Goal: Information Seeking & Learning: Learn about a topic

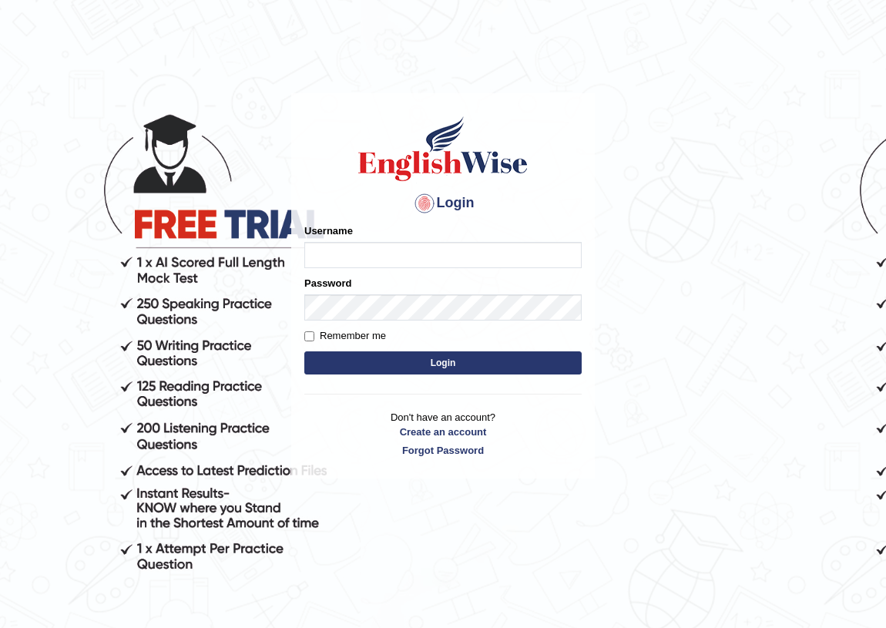
click at [343, 249] on input "Username" at bounding box center [442, 255] width 277 height 26
type input "somnath_parramatta"
click at [343, 363] on button "Login" at bounding box center [442, 362] width 277 height 23
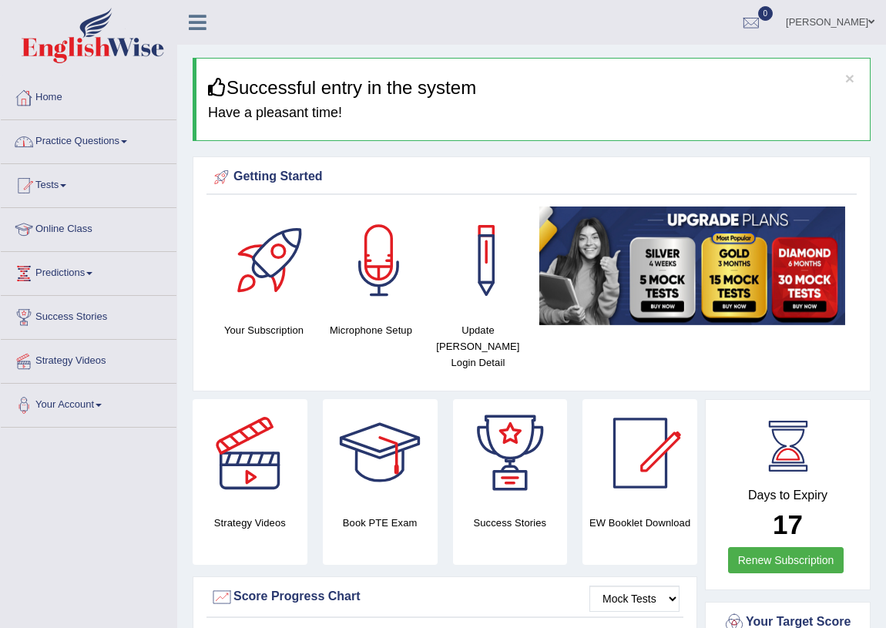
click at [58, 139] on link "Practice Questions" at bounding box center [89, 139] width 176 height 39
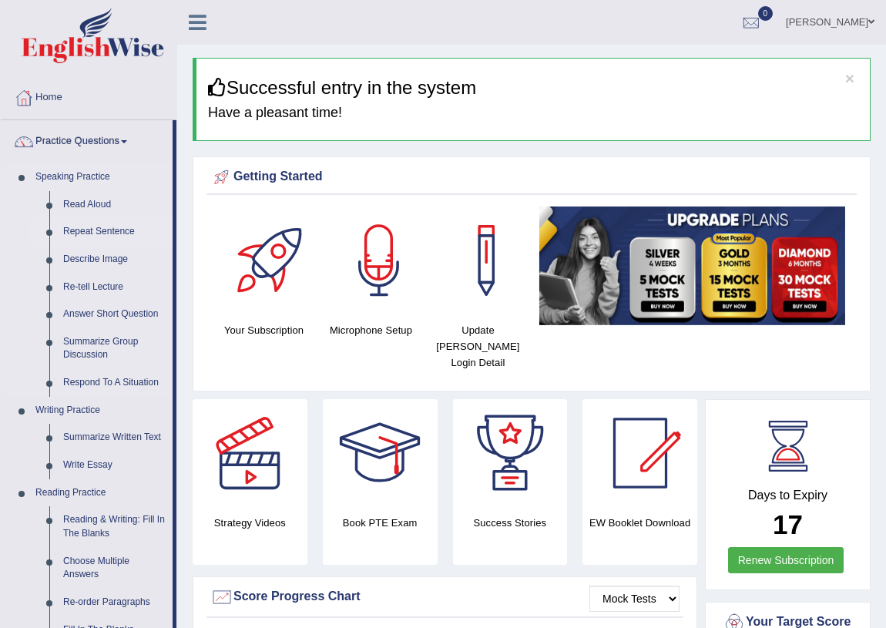
click at [88, 228] on link "Repeat Sentence" at bounding box center [114, 232] width 116 height 28
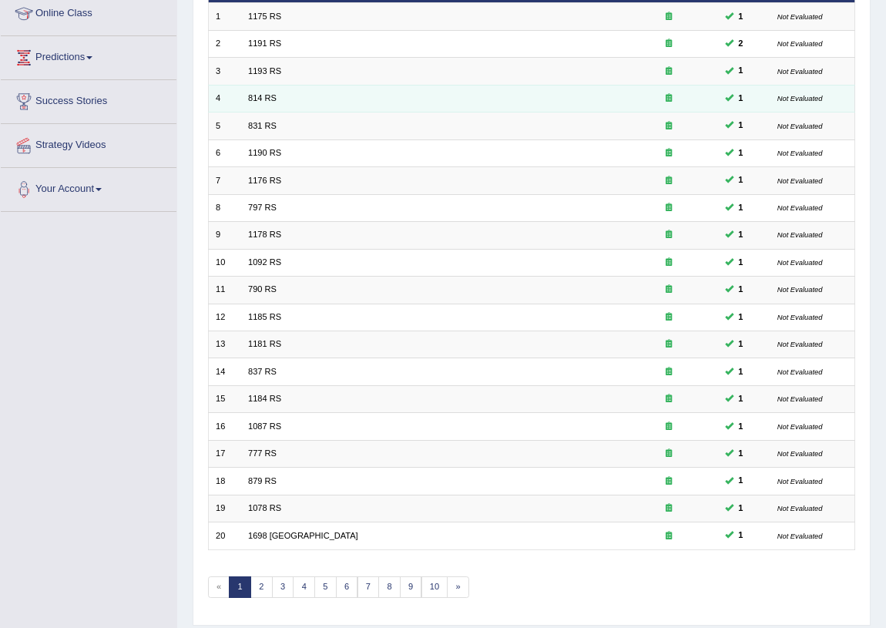
scroll to position [260, 0]
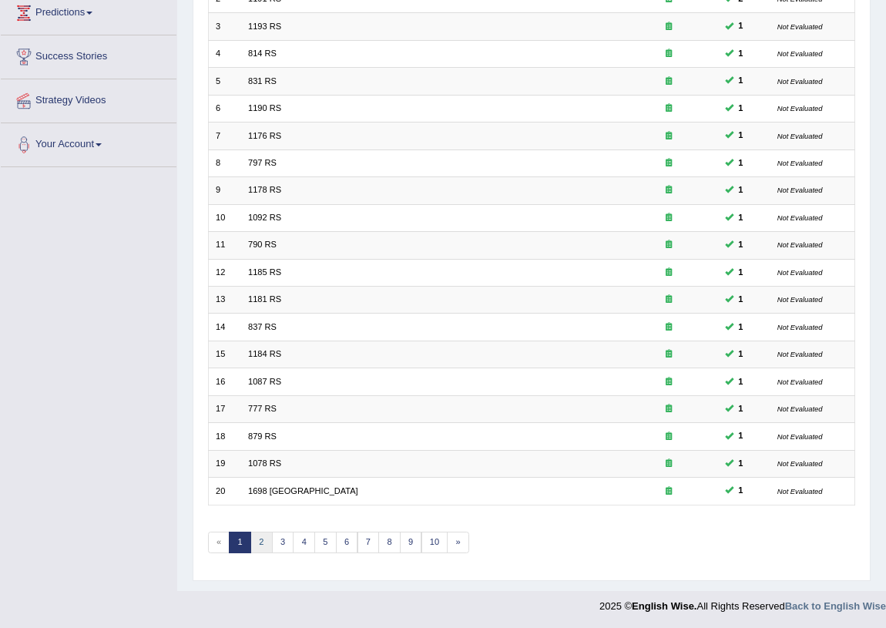
click at [257, 540] on link "2" at bounding box center [261, 542] width 22 height 22
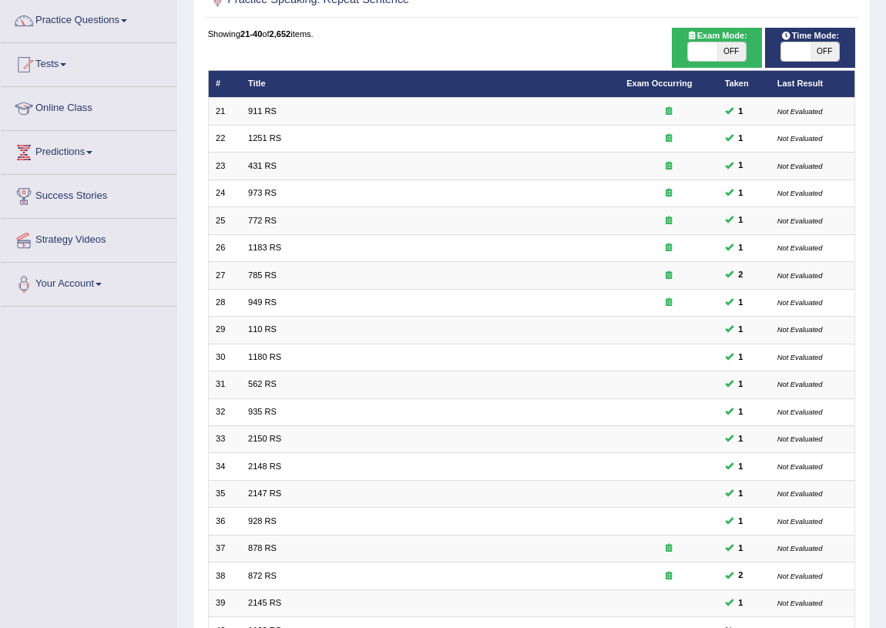
scroll to position [120, 0]
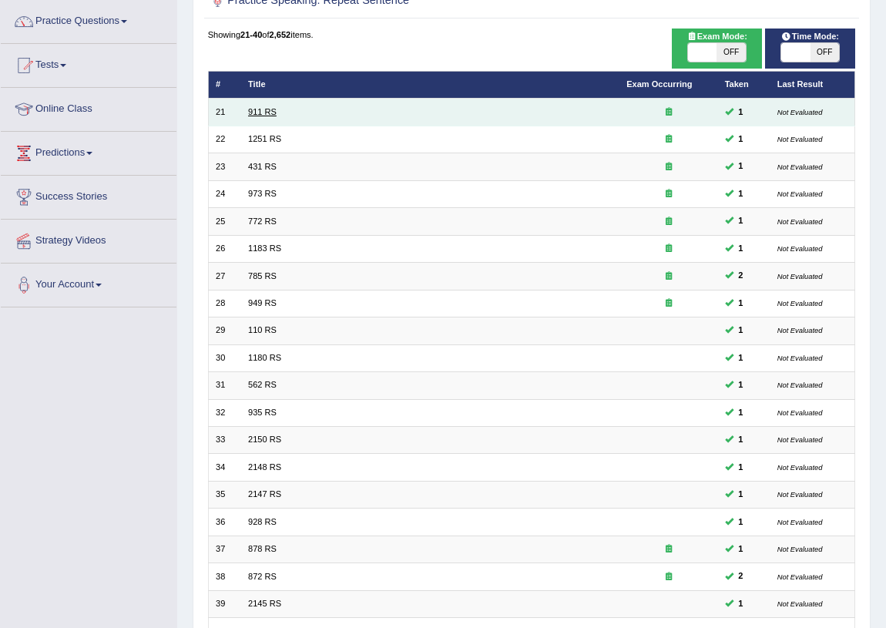
click at [260, 110] on link "911 RS" at bounding box center [262, 111] width 28 height 9
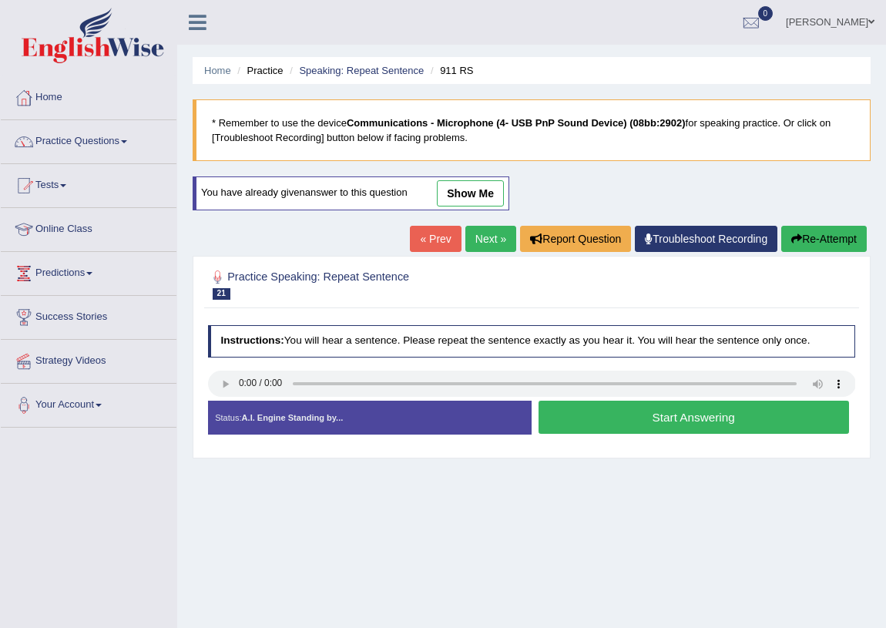
click at [634, 417] on button "Start Answering" at bounding box center [693, 416] width 310 height 33
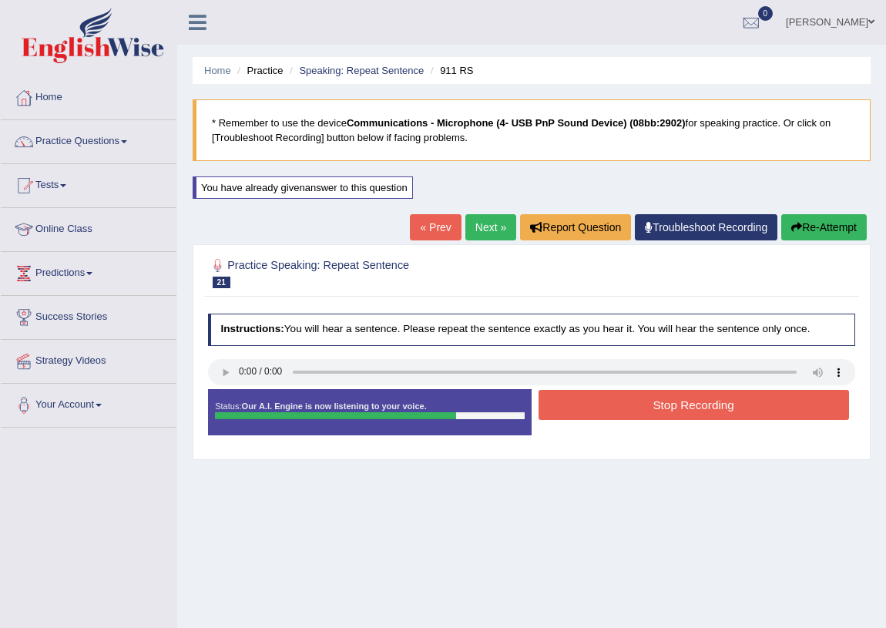
click at [692, 396] on button "Stop Recording" at bounding box center [693, 405] width 310 height 30
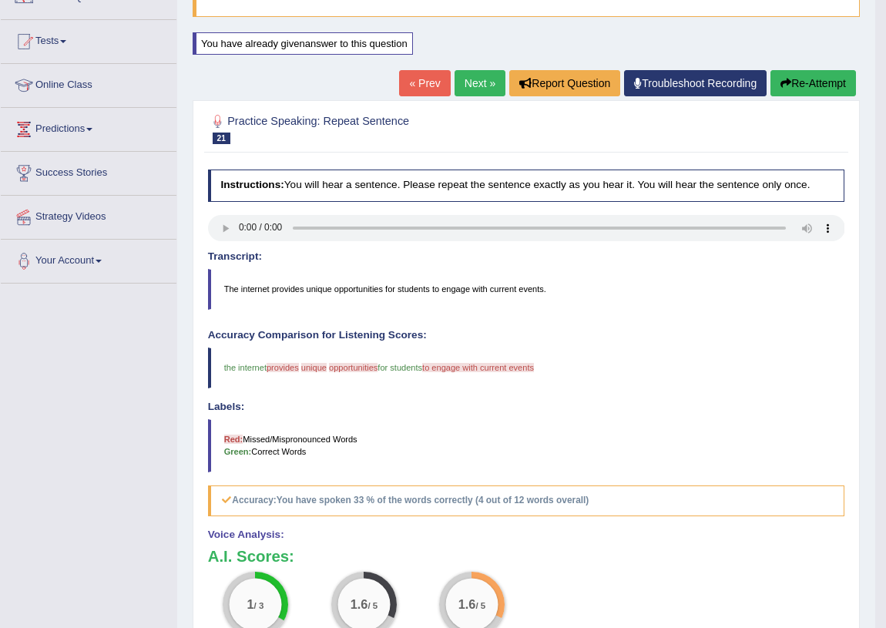
scroll to position [139, 0]
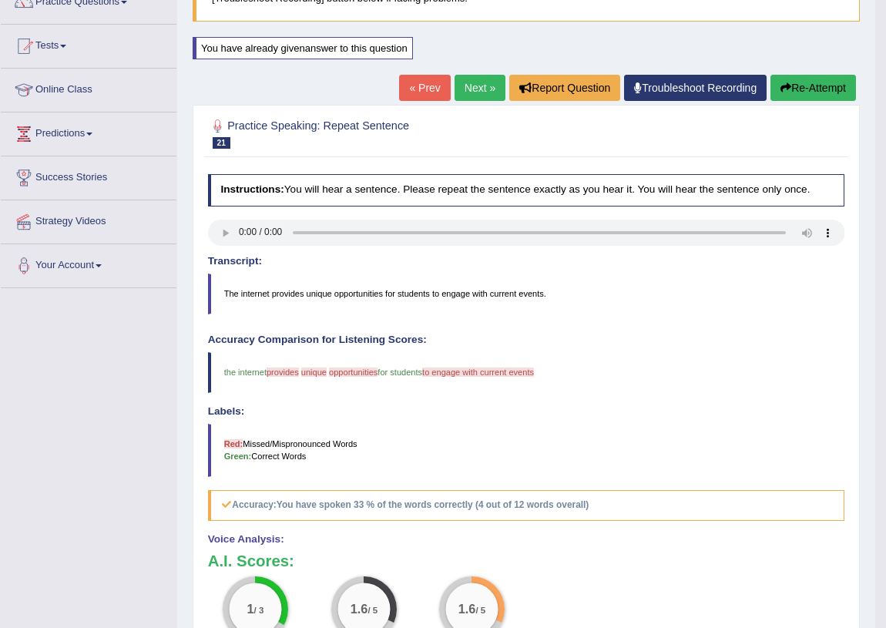
click at [807, 82] on button "Re-Attempt" at bounding box center [812, 88] width 85 height 26
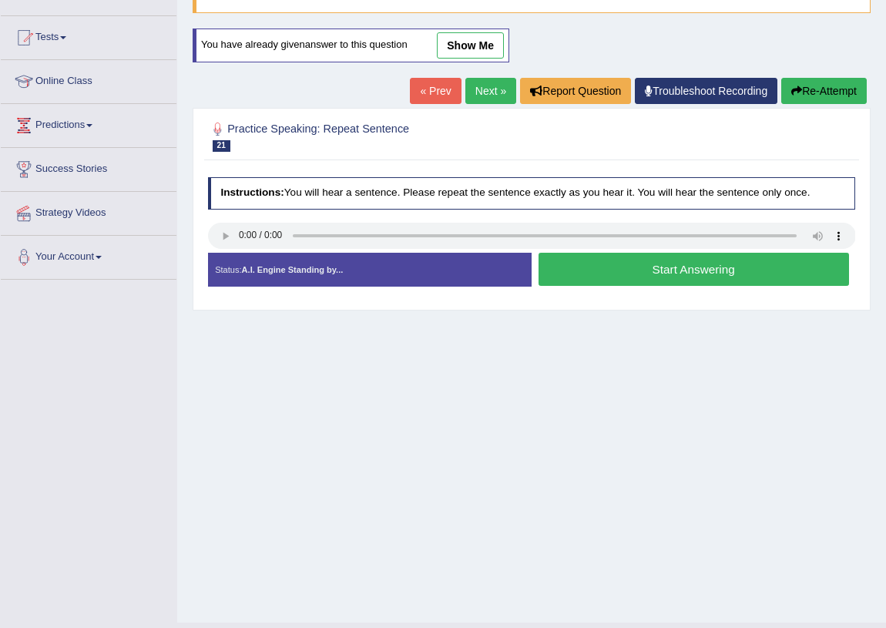
scroll to position [139, 0]
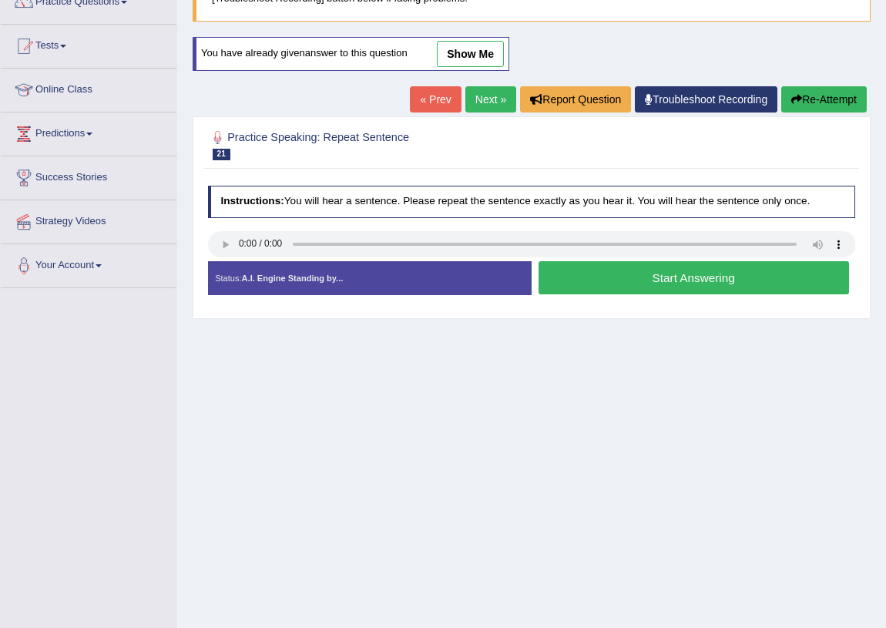
click at [670, 276] on button "Start Answering" at bounding box center [693, 277] width 310 height 33
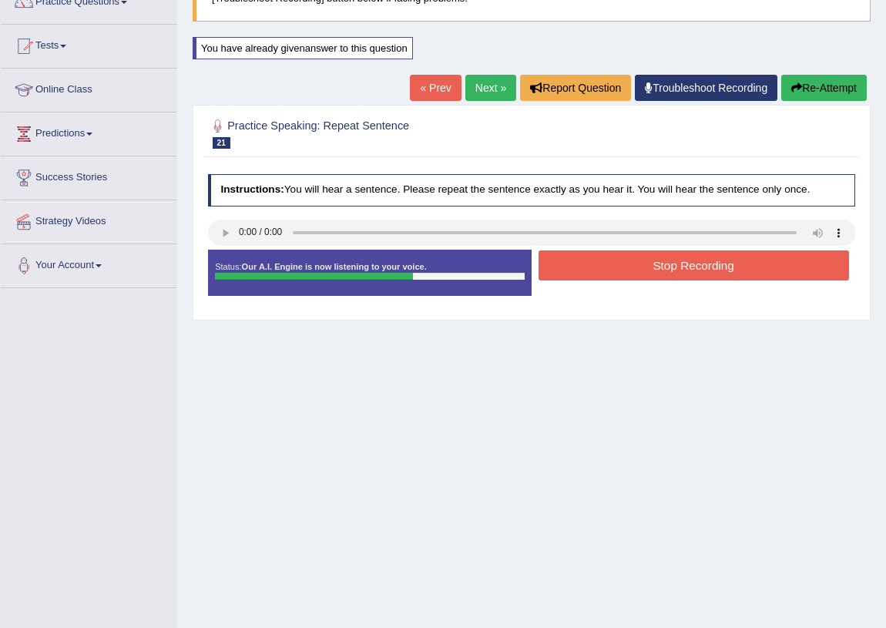
click at [637, 266] on button "Stop Recording" at bounding box center [693, 265] width 310 height 30
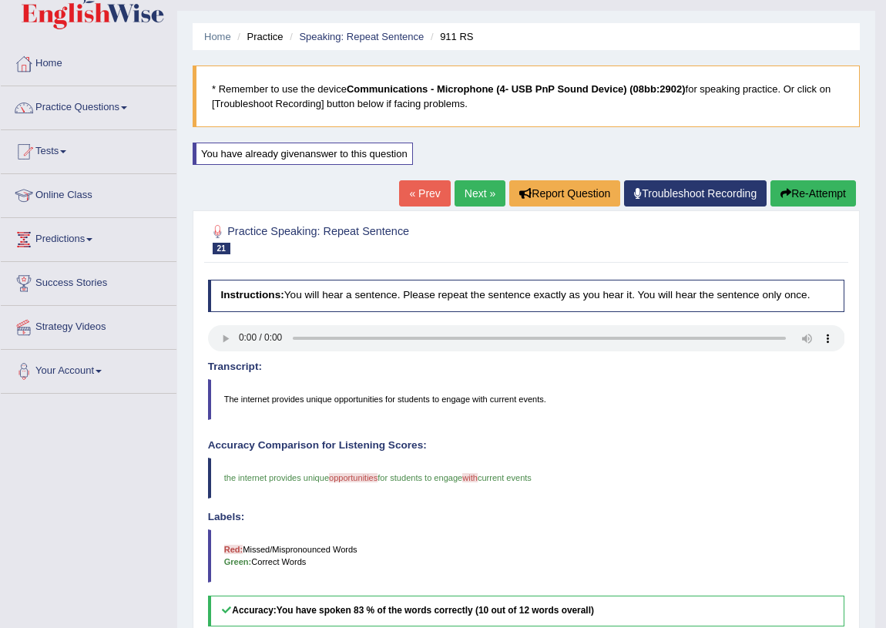
scroll to position [0, 0]
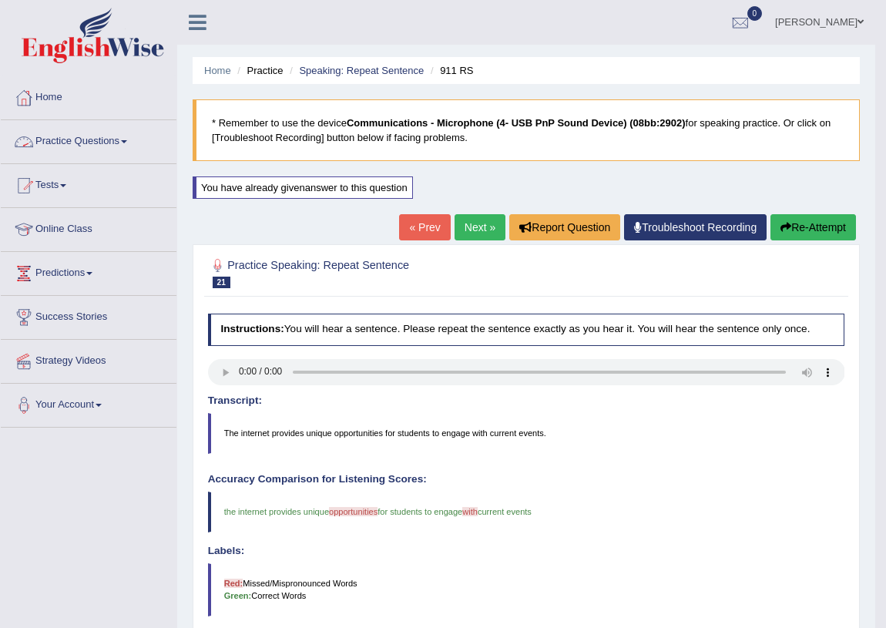
click at [69, 142] on link "Practice Questions" at bounding box center [89, 139] width 176 height 39
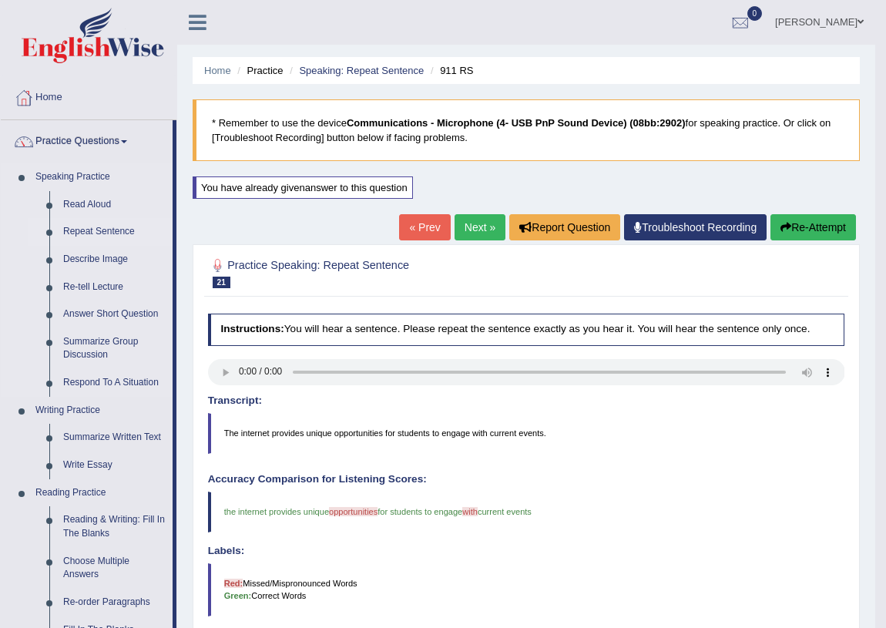
click at [99, 231] on link "Repeat Sentence" at bounding box center [114, 232] width 116 height 28
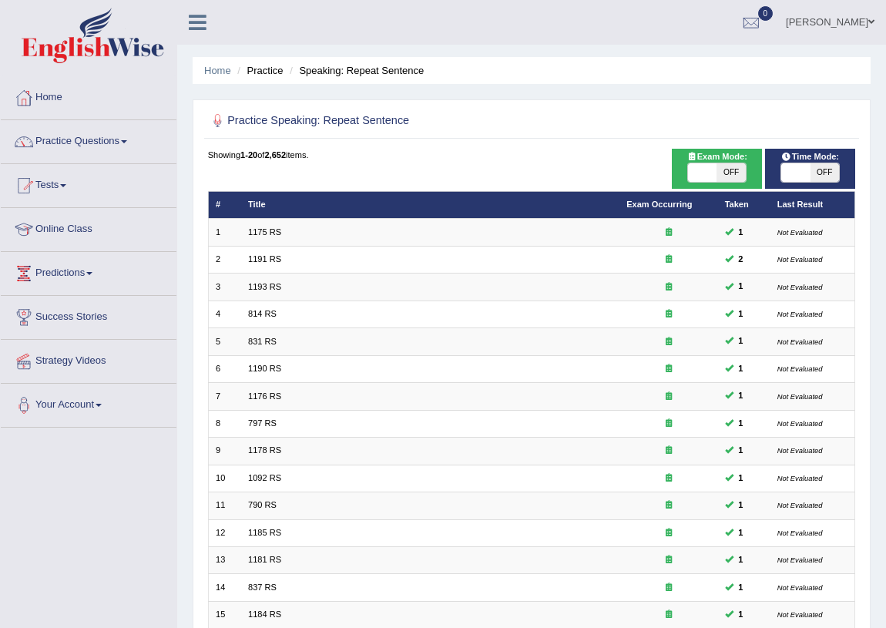
click at [833, 176] on span "OFF" at bounding box center [824, 172] width 28 height 18
checkbox input "true"
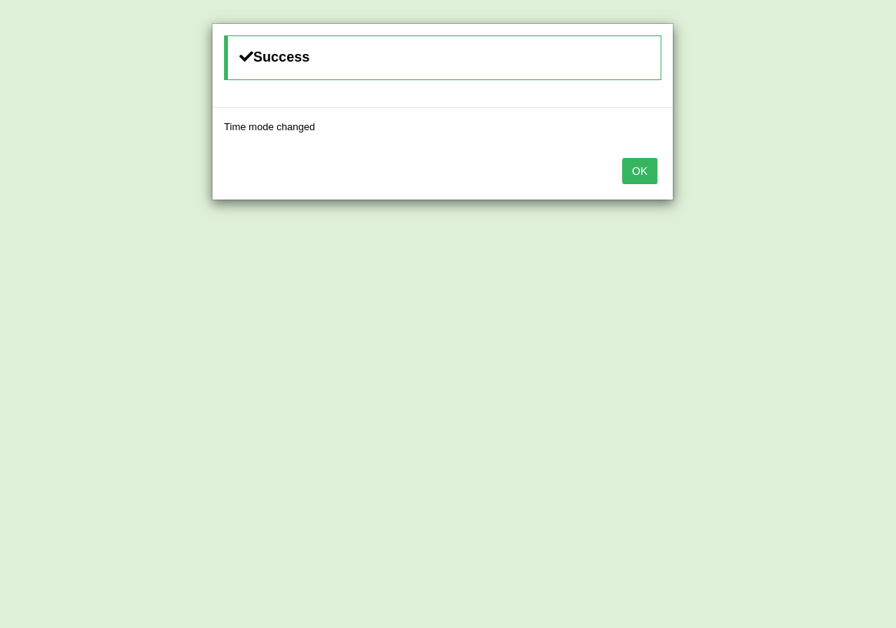
click at [645, 166] on button "OK" at bounding box center [639, 171] width 35 height 26
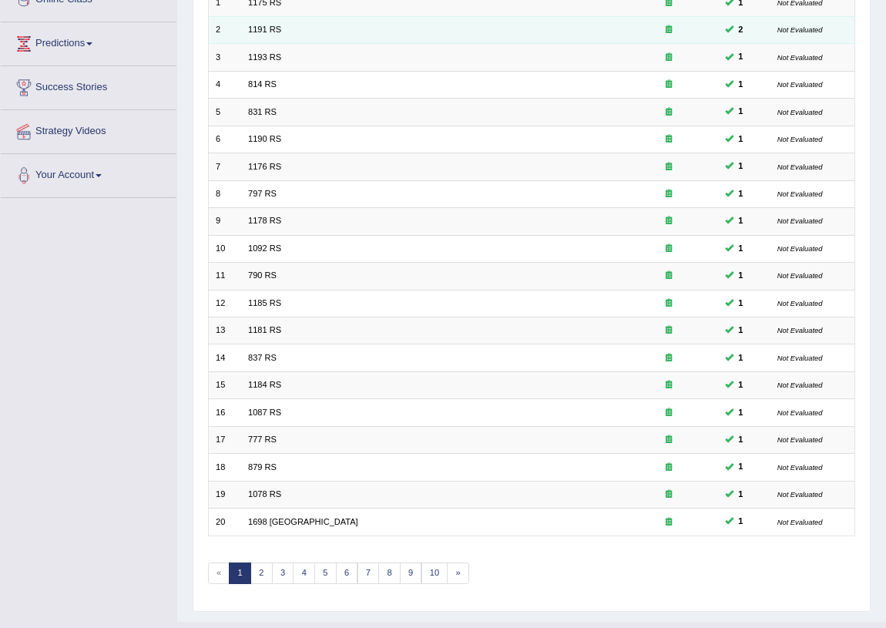
scroll to position [260, 0]
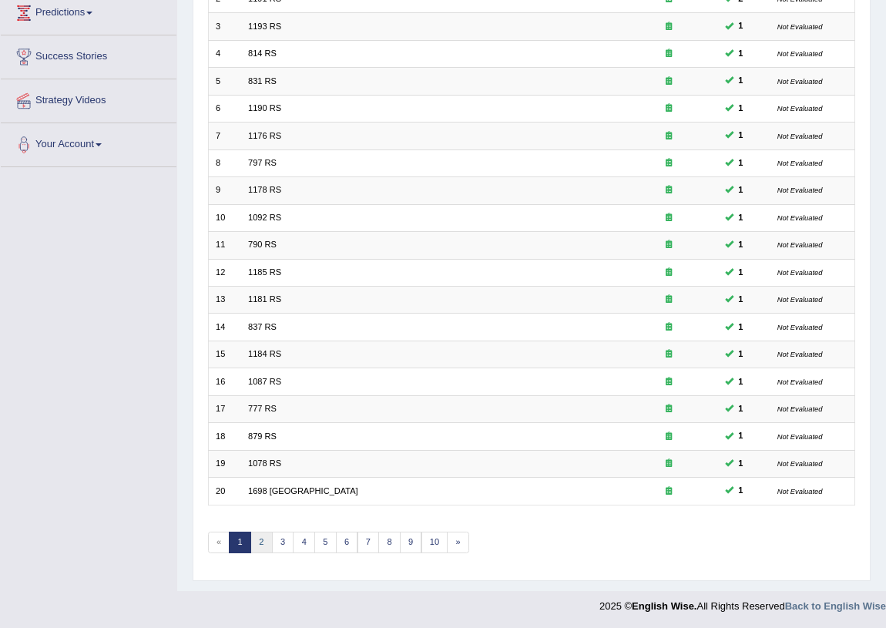
click at [262, 541] on link "2" at bounding box center [261, 542] width 22 height 22
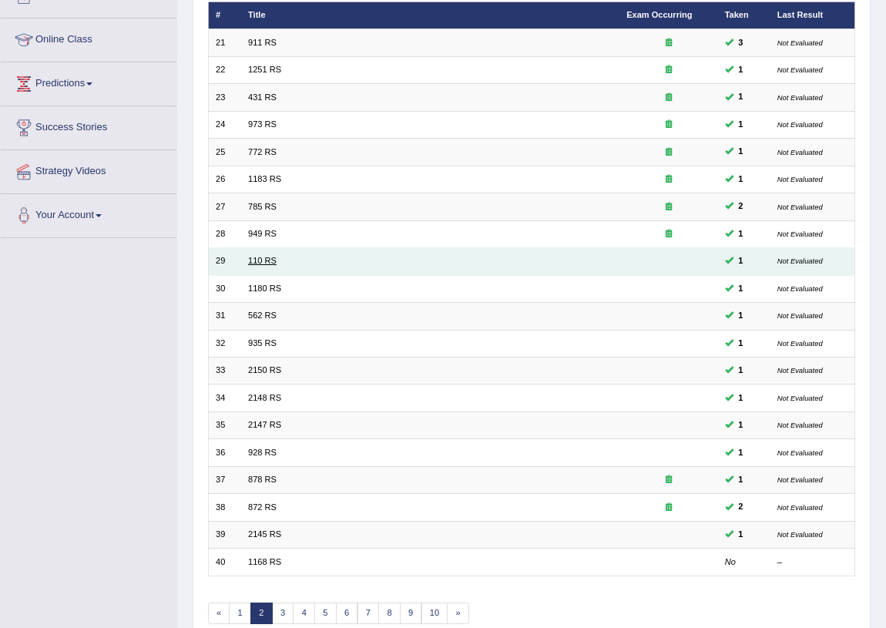
scroll to position [190, 0]
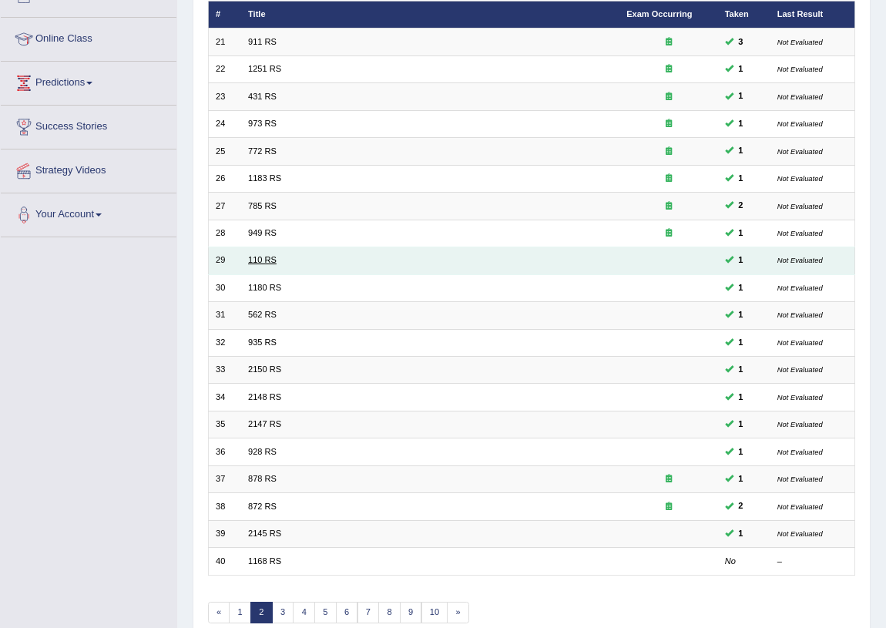
click at [266, 260] on link "110 RS" at bounding box center [262, 259] width 28 height 9
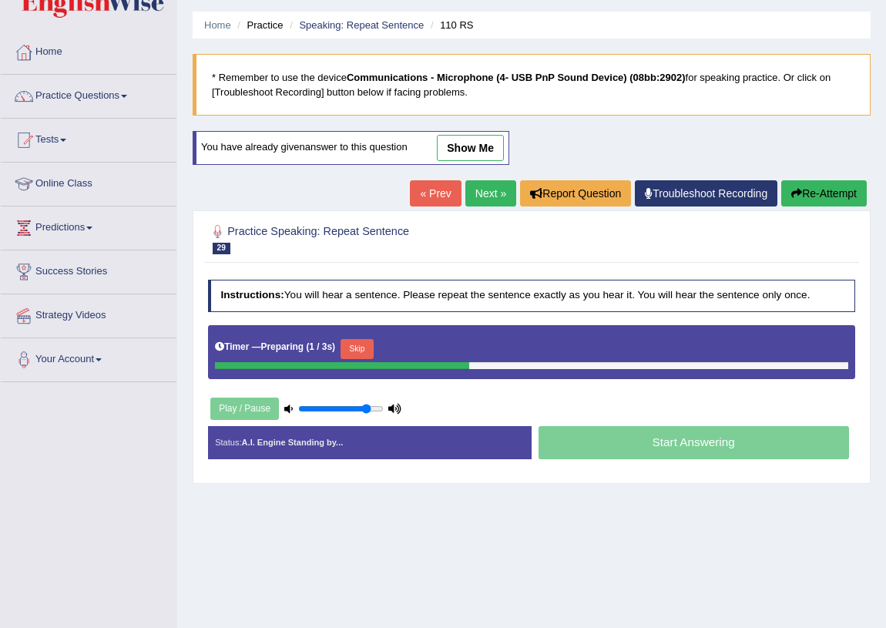
scroll to position [69, 0]
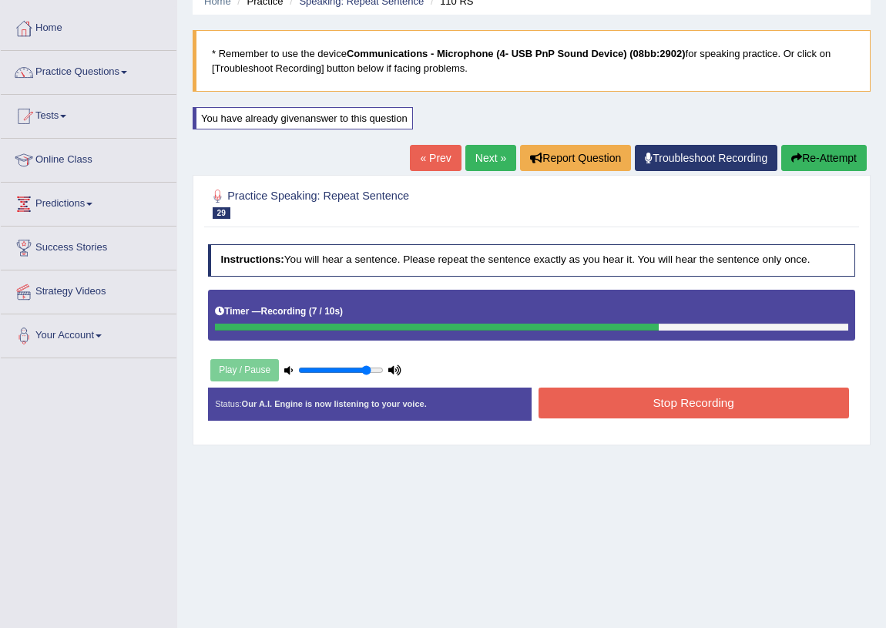
click at [611, 400] on button "Stop Recording" at bounding box center [693, 402] width 310 height 30
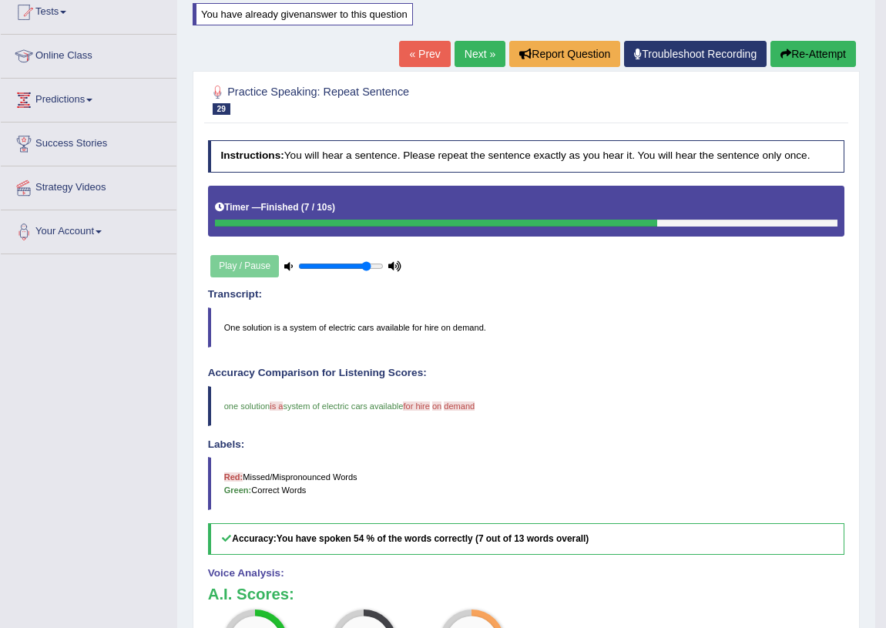
scroll to position [139, 0]
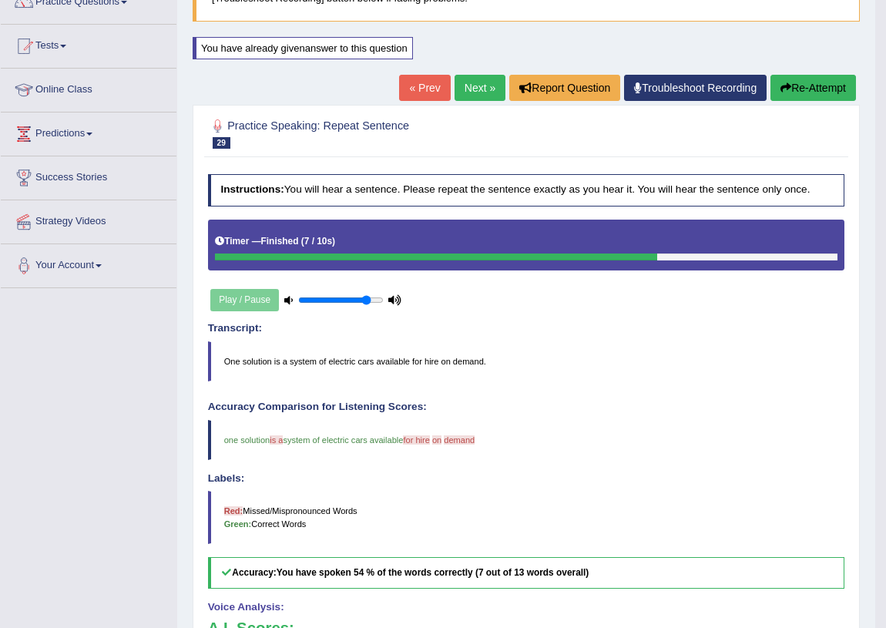
click at [487, 84] on link "Next »" at bounding box center [479, 88] width 51 height 26
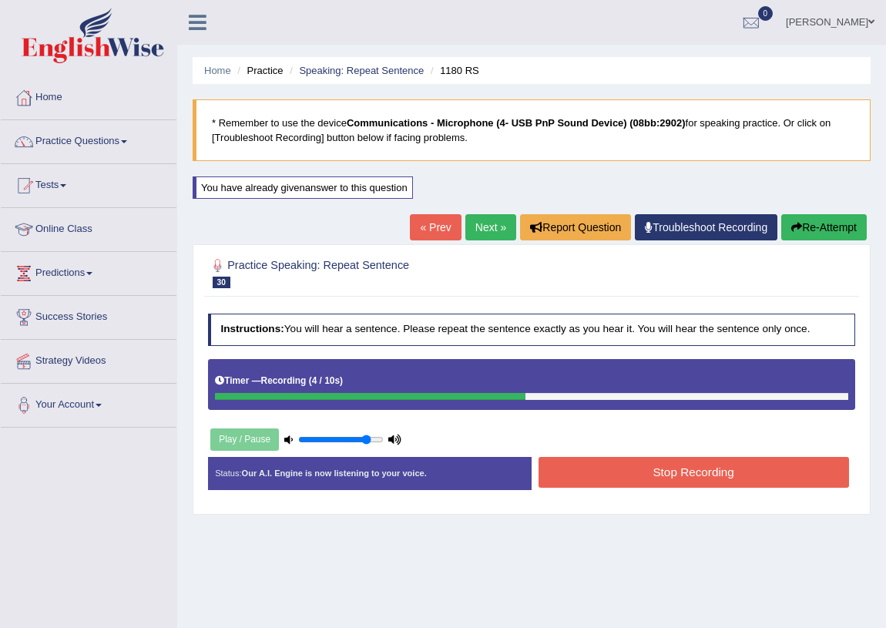
click at [702, 471] on button "Stop Recording" at bounding box center [693, 472] width 310 height 30
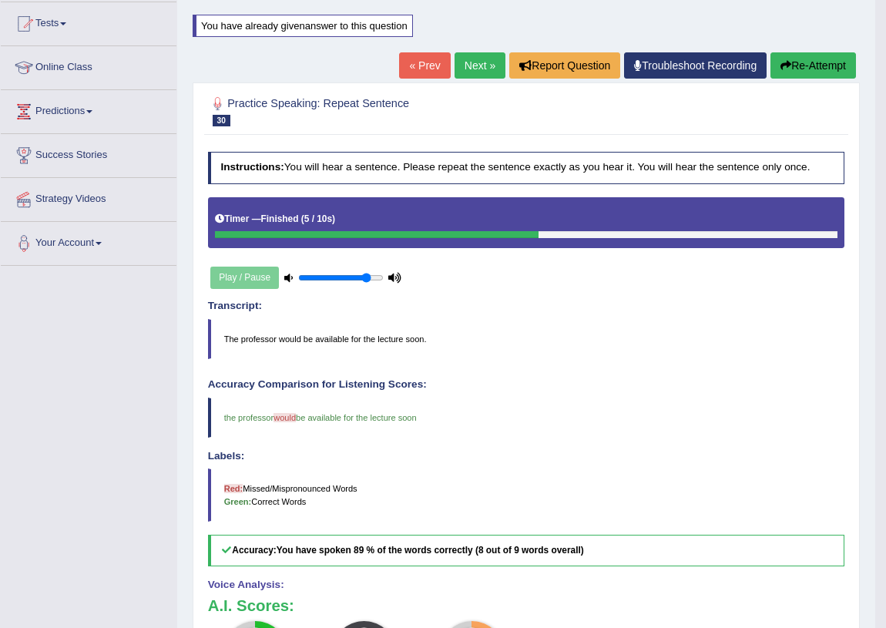
scroll to position [139, 0]
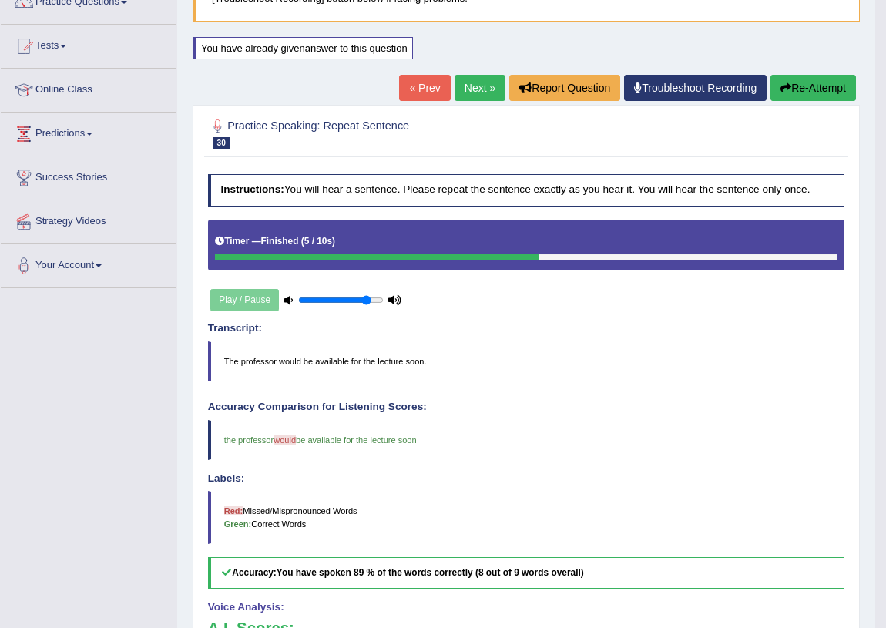
click at [466, 75] on link "Next »" at bounding box center [479, 88] width 51 height 26
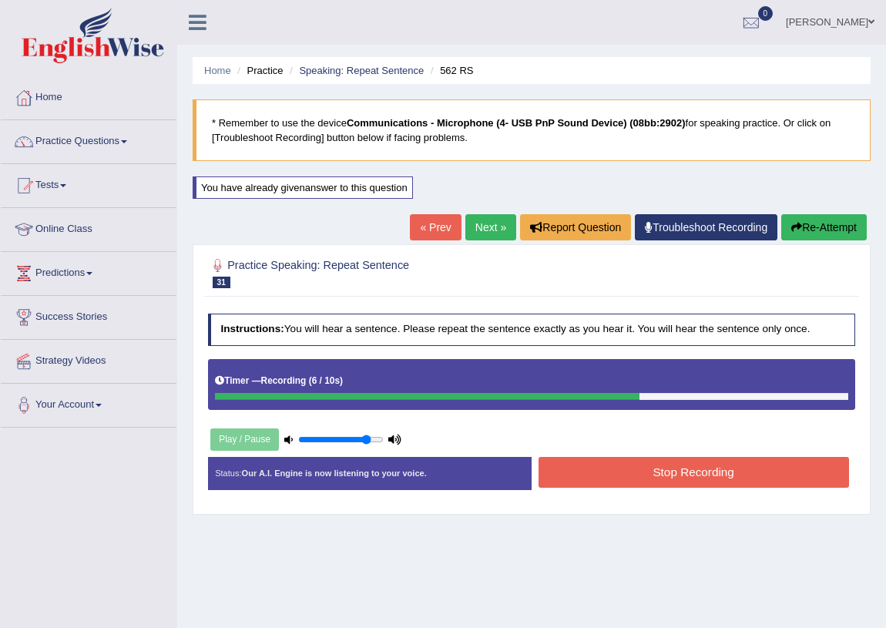
click at [690, 469] on button "Stop Recording" at bounding box center [693, 472] width 310 height 30
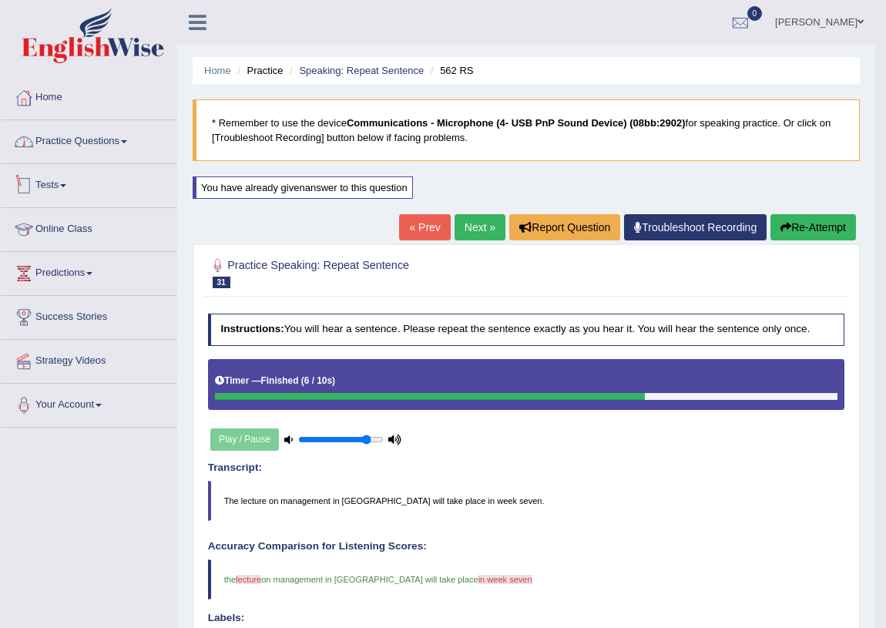
click at [84, 141] on link "Practice Questions" at bounding box center [89, 139] width 176 height 39
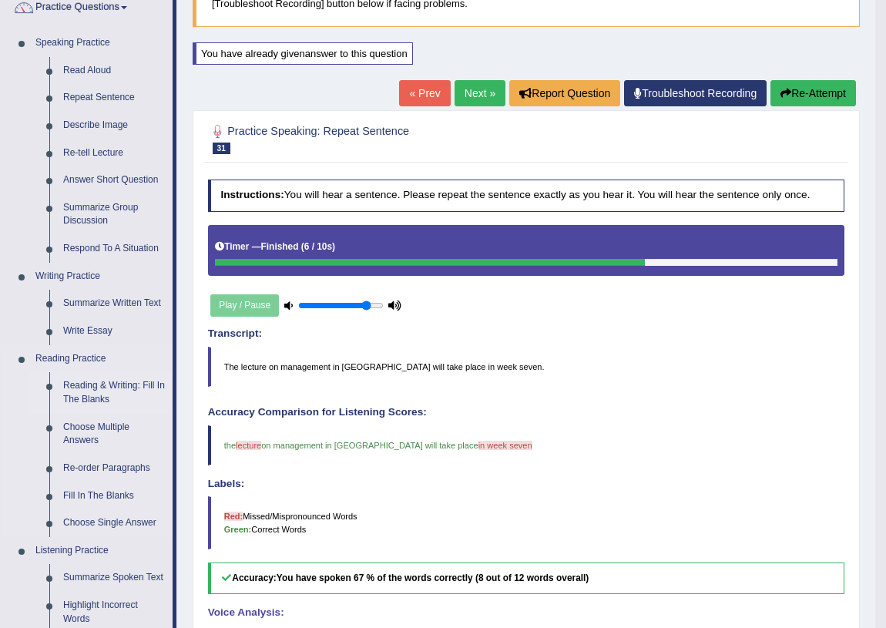
scroll to position [139, 0]
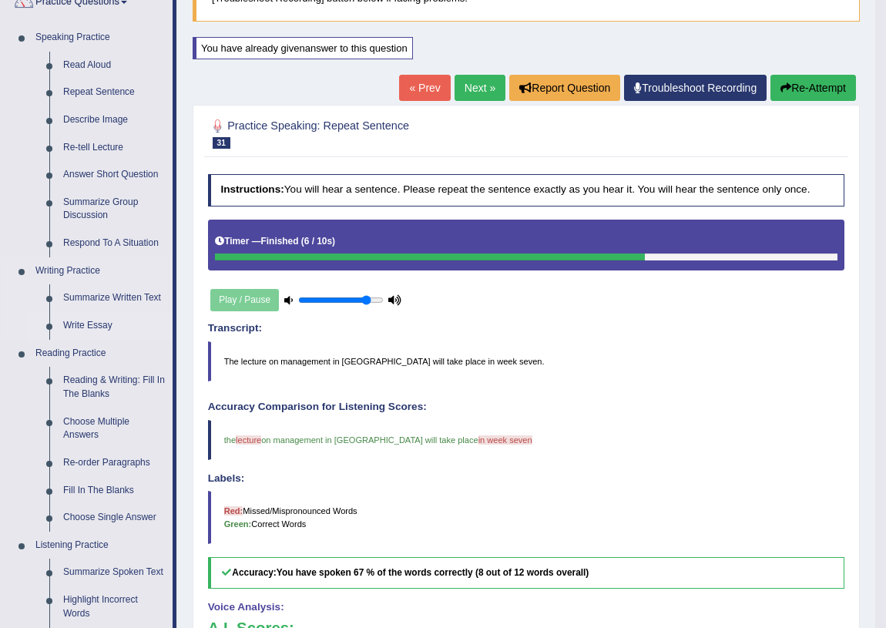
click at [97, 323] on link "Write Essay" at bounding box center [114, 326] width 116 height 28
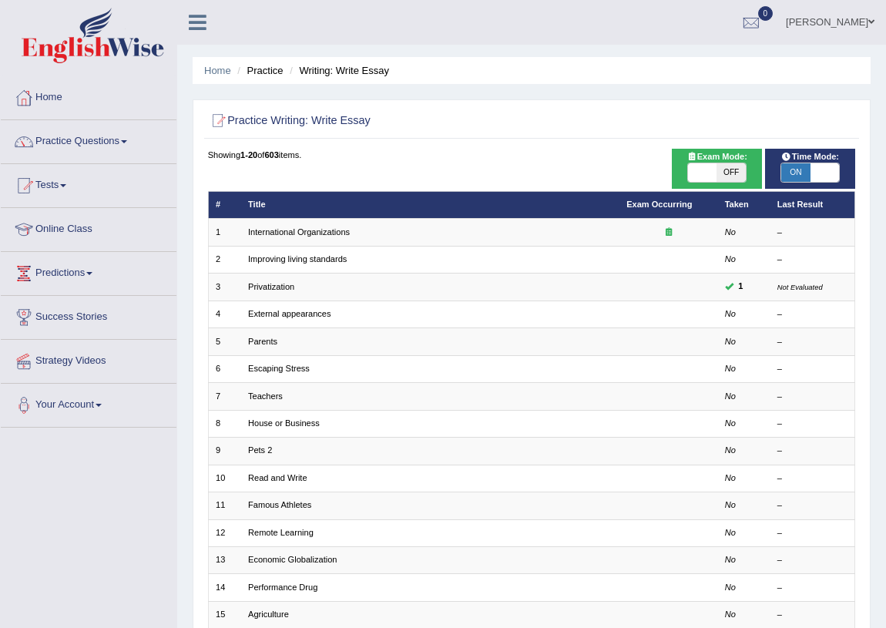
click at [792, 169] on span "ON" at bounding box center [795, 172] width 28 height 18
checkbox input "false"
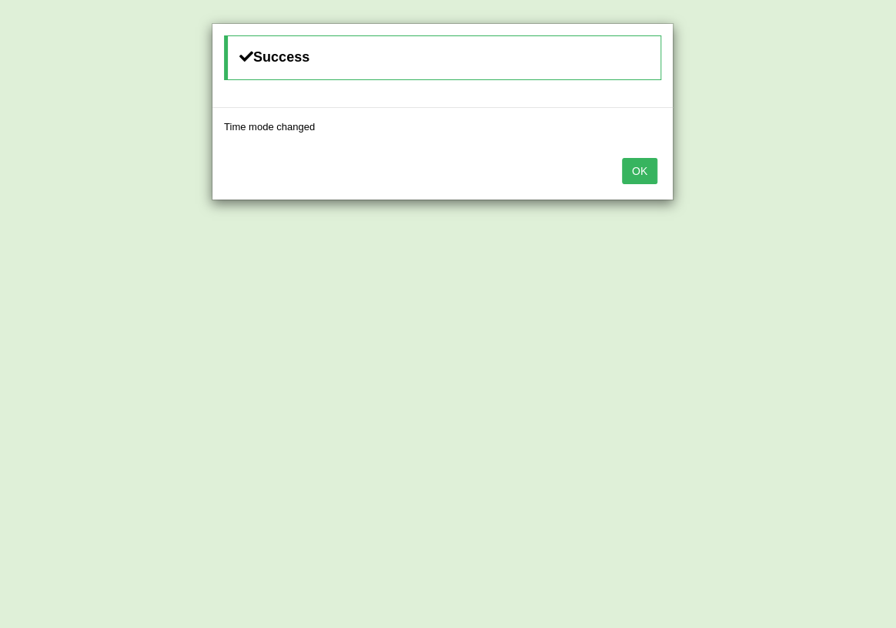
click at [635, 169] on button "OK" at bounding box center [639, 171] width 35 height 26
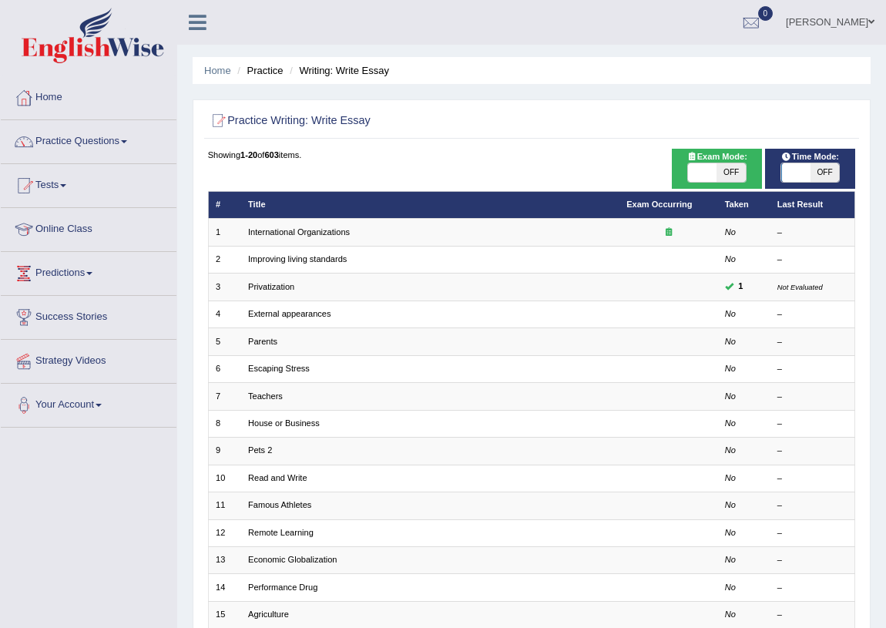
click at [699, 168] on span at bounding box center [702, 172] width 28 height 18
checkbox input "true"
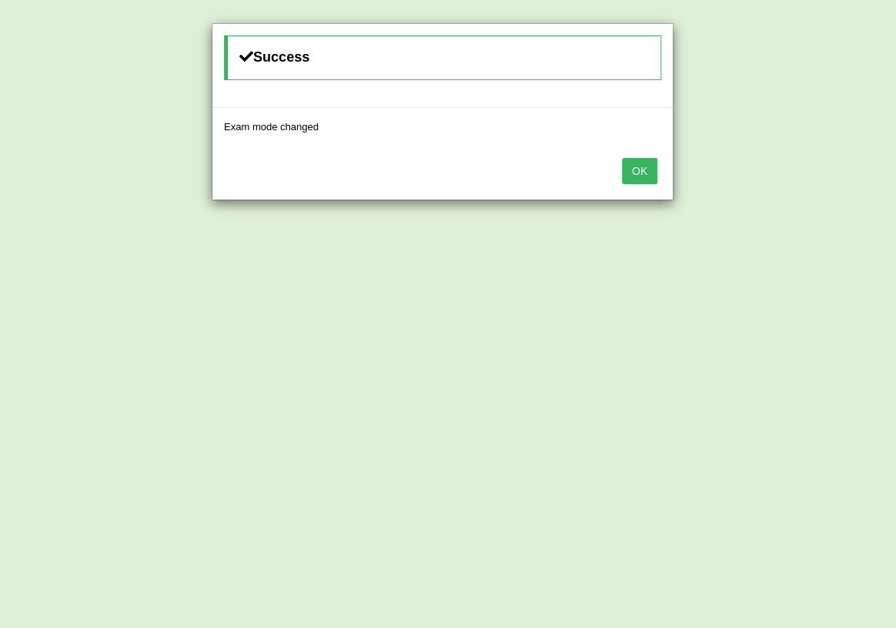
click at [648, 169] on button "OK" at bounding box center [639, 171] width 35 height 26
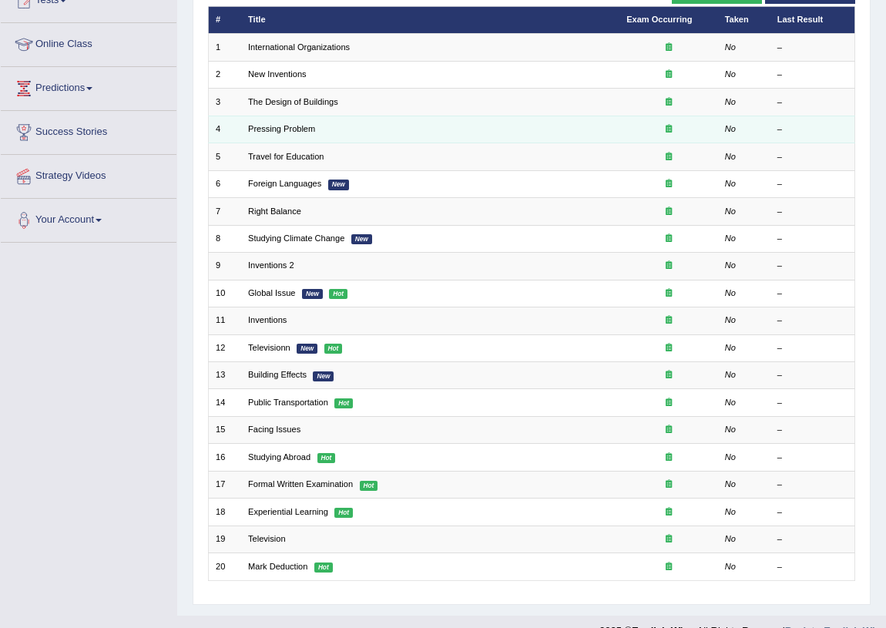
scroll to position [209, 0]
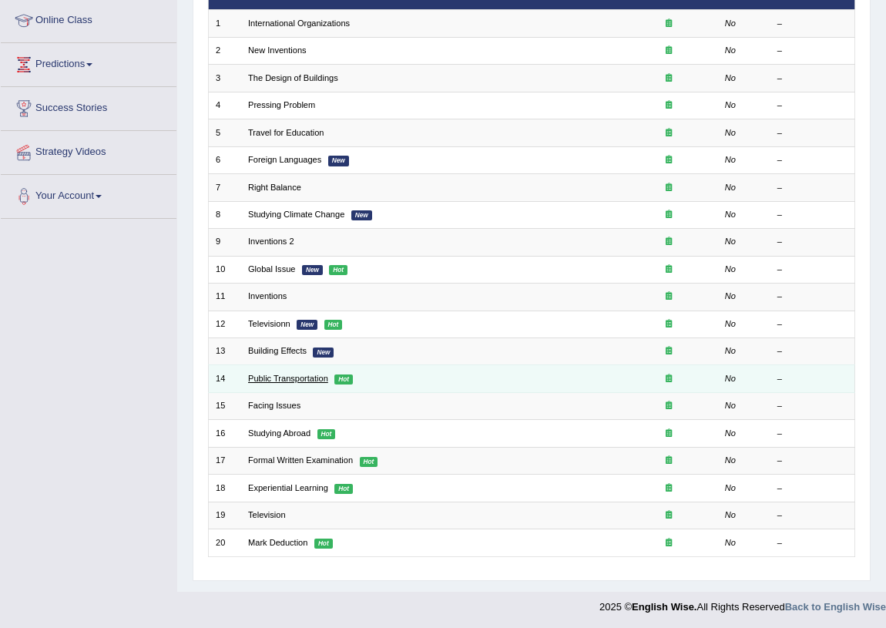
click at [281, 373] on link "Public Transportation" at bounding box center [288, 377] width 80 height 9
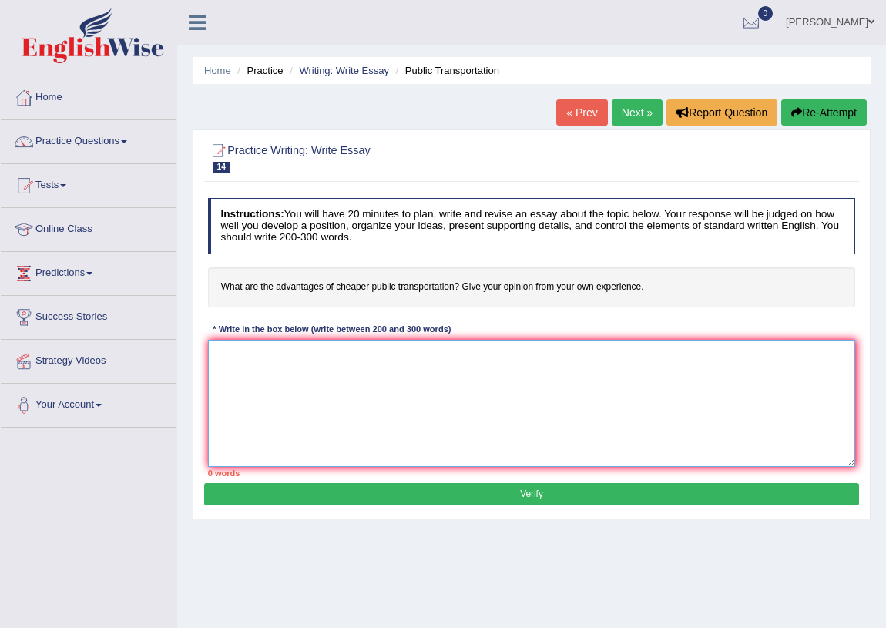
click at [597, 353] on textarea at bounding box center [532, 403] width 648 height 127
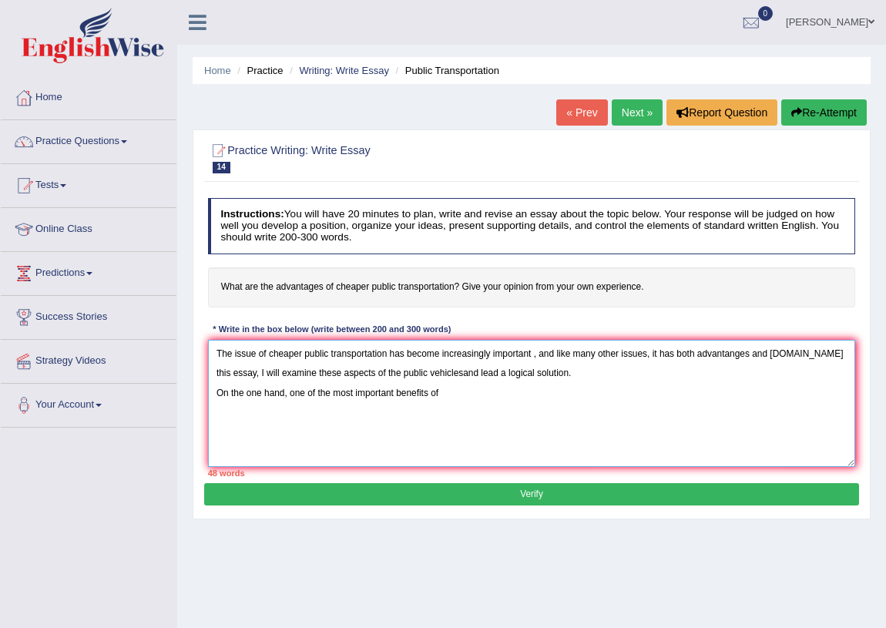
click at [464, 373] on textarea "The issue of cheaper public transportation has become increasingly important , …" at bounding box center [532, 403] width 648 height 127
click at [503, 372] on textarea "The issue of cheaper public transportation has become increasingly important , …" at bounding box center [532, 403] width 648 height 127
click at [457, 393] on textarea "The issue of cheaper public transportation has become increasingly important , …" at bounding box center [532, 403] width 648 height 127
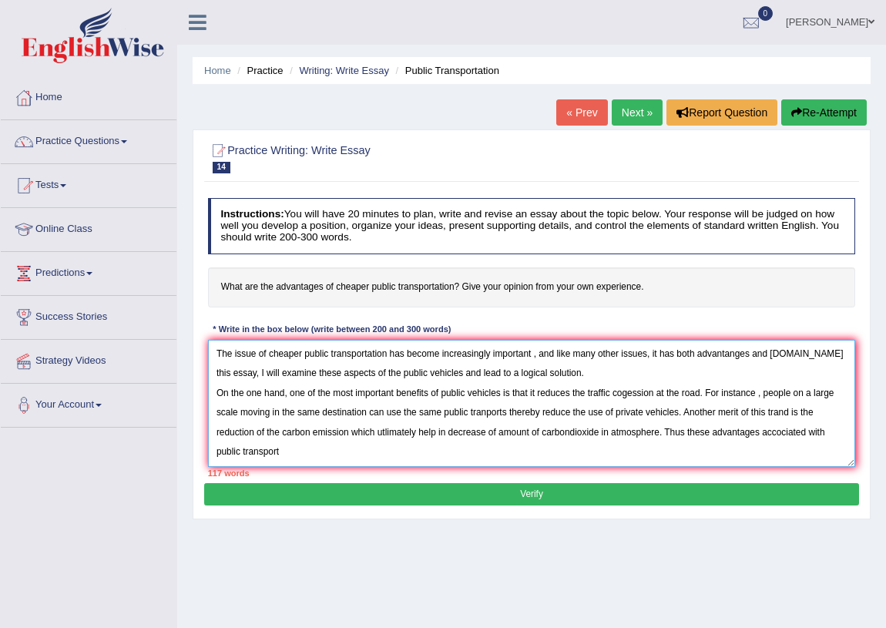
click at [779, 412] on textarea "The issue of cheaper public transportation has become increasingly important , …" at bounding box center [532, 403] width 648 height 127
click at [658, 431] on textarea "The issue of cheaper public transportation has become increasingly important , …" at bounding box center [532, 403] width 648 height 127
click at [393, 448] on textarea "The issue of cheaper public transportation has become increasingly important , …" at bounding box center [532, 403] width 648 height 127
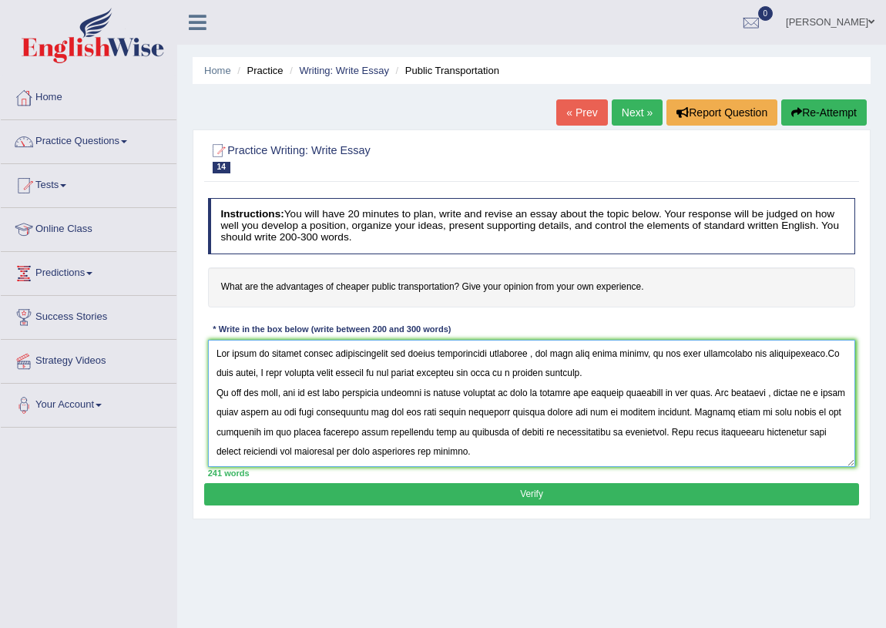
type textarea "The issue of cheaper public transportation has become increasingly important , …"
click at [534, 491] on button "Verify" at bounding box center [531, 494] width 654 height 22
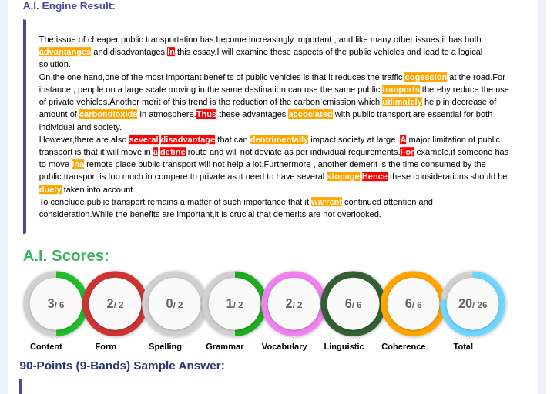
scroll to position [474, 0]
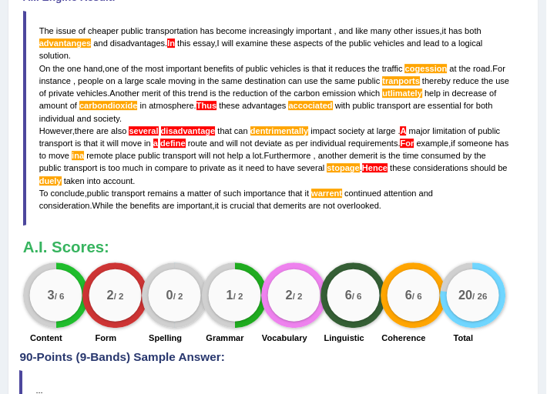
drag, startPoint x: 106, startPoint y: 194, endPoint x: 233, endPoint y: 199, distance: 127.1
click at [226, 199] on blockquote "The issue of cheaper public transportation has become increasingly important , …" at bounding box center [273, 119] width 501 height 216
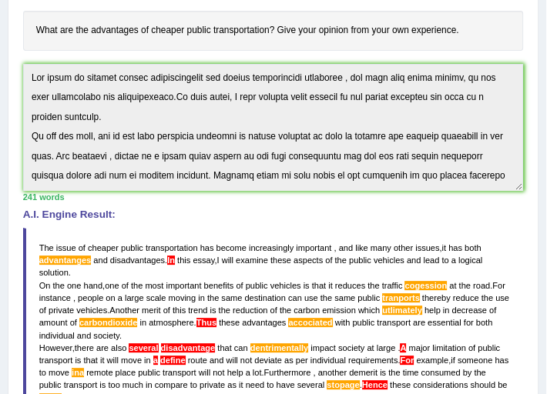
scroll to position [253, 0]
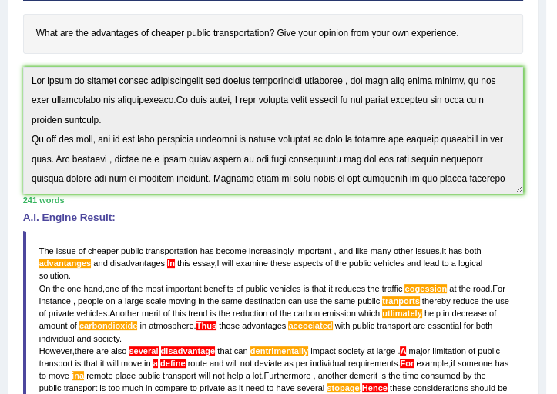
drag, startPoint x: 275, startPoint y: 28, endPoint x: 449, endPoint y: 35, distance: 174.2
click at [436, 32] on h4 "What are the advantages of cheaper public transportation? Give your opinion fro…" at bounding box center [273, 34] width 501 height 40
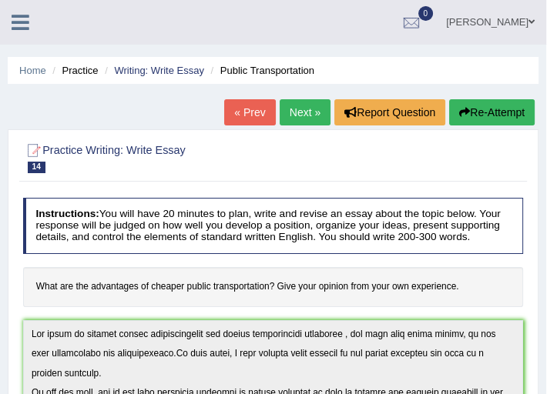
scroll to position [0, 0]
click at [471, 111] on button "Re-Attempt" at bounding box center [491, 112] width 85 height 26
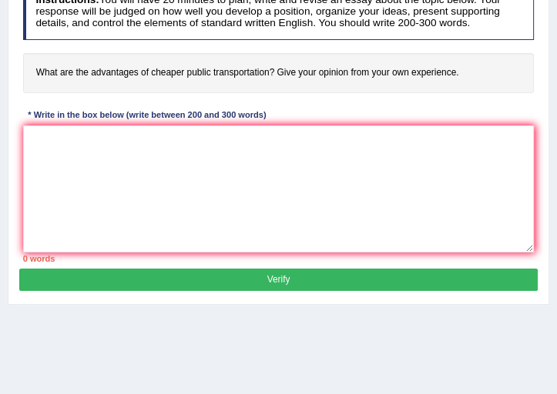
scroll to position [263, 0]
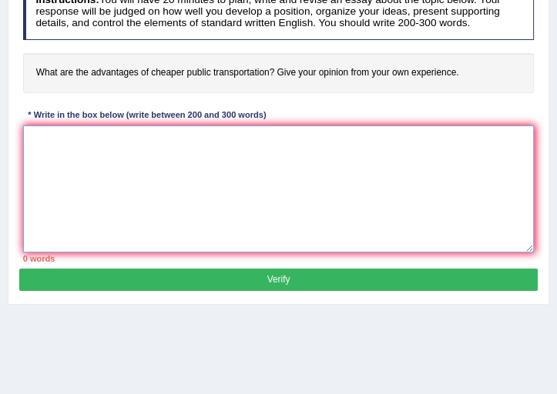
click at [34, 129] on textarea at bounding box center [278, 189] width 511 height 127
paste textarea "[URL][DOMAIN_NAME].,-Let%20me%20know"
drag, startPoint x: 347, startPoint y: 193, endPoint x: 32, endPoint y: 140, distance: 319.3
click at [32, 140] on textarea "[URL][DOMAIN_NAME].,-Let%20me%20know" at bounding box center [278, 189] width 511 height 127
paste textarea "The issue of cheaper public transportation has become increasingly important, a…"
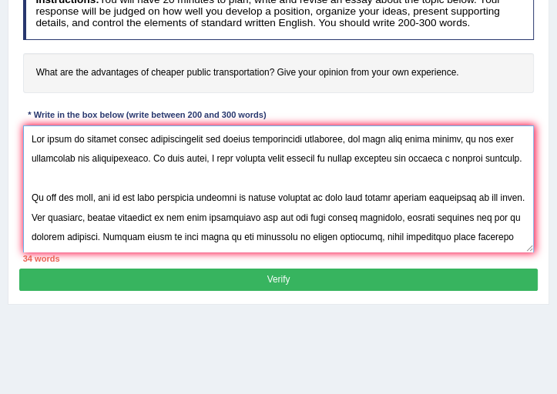
scroll to position [266, 0]
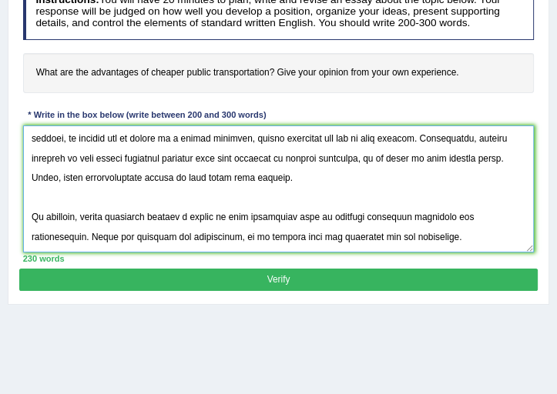
type textarea "The issue of cheaper public transportation has become increasingly important, a…"
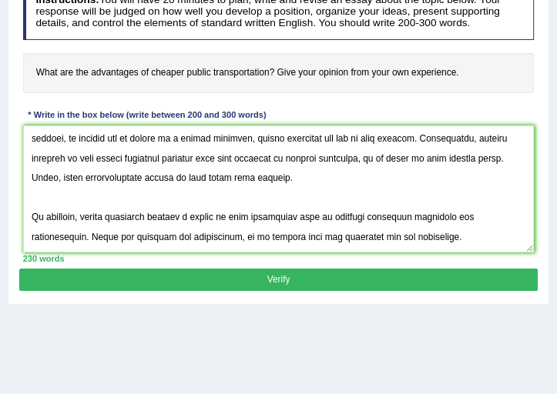
click at [204, 269] on button "Verify" at bounding box center [278, 280] width 518 height 22
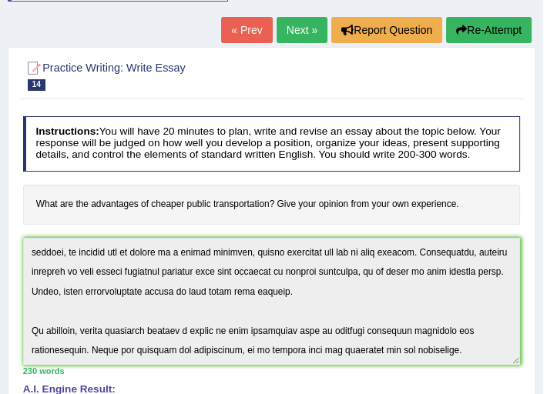
scroll to position [121, 0]
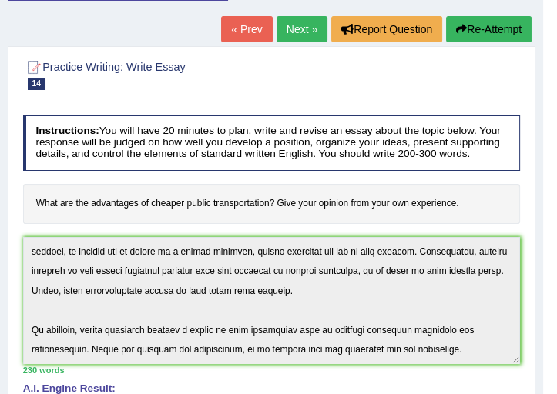
drag, startPoint x: 482, startPoint y: 195, endPoint x: 238, endPoint y: 196, distance: 244.1
click at [238, 196] on h4 "What are the advantages of cheaper public transportation? Give your opinion fro…" at bounding box center [271, 204] width 497 height 40
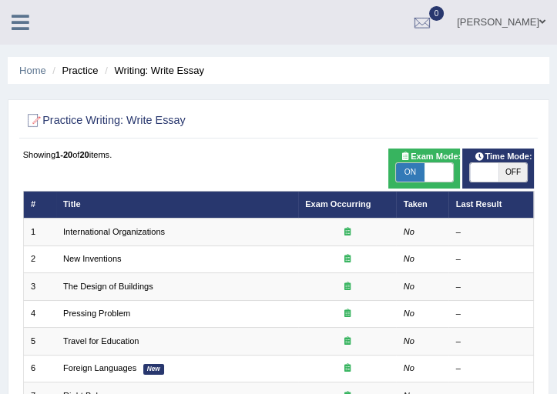
click at [23, 27] on icon at bounding box center [21, 22] width 18 height 20
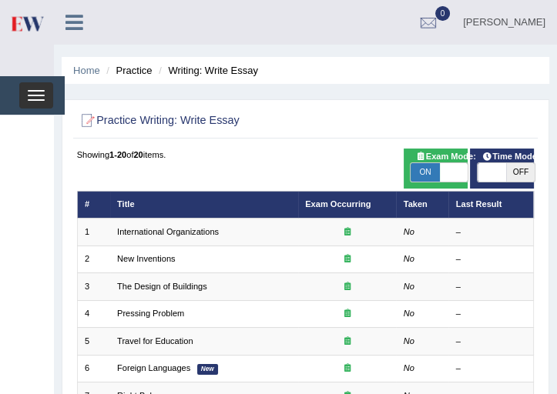
click at [33, 87] on button "Toggle navigation" at bounding box center [36, 95] width 34 height 26
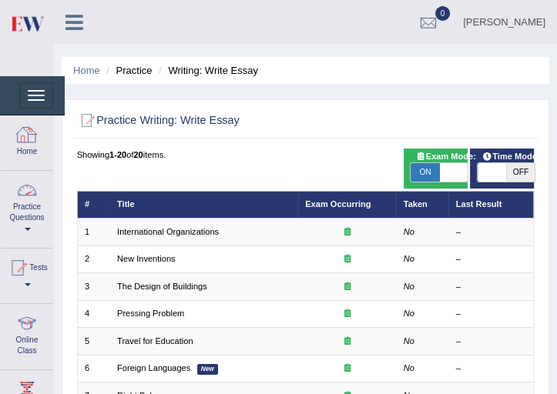
click at [26, 214] on link "Practice Questions" at bounding box center [27, 207] width 52 height 72
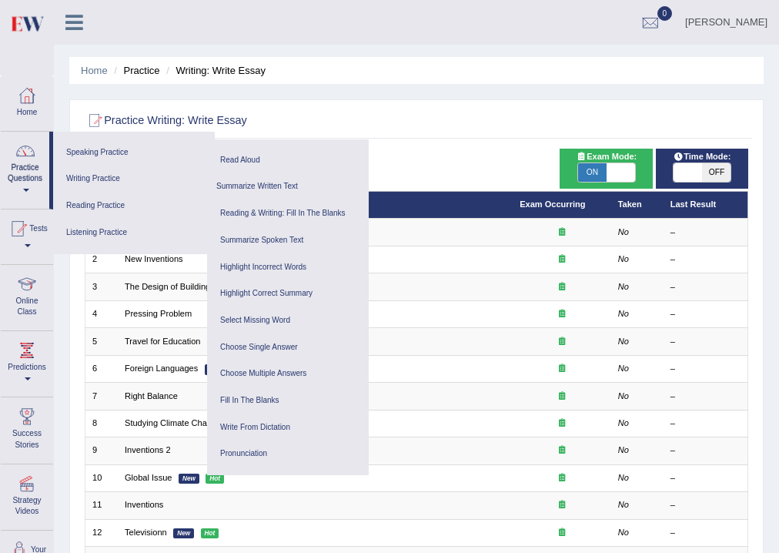
click at [31, 184] on link "Practice Questions" at bounding box center [25, 168] width 49 height 72
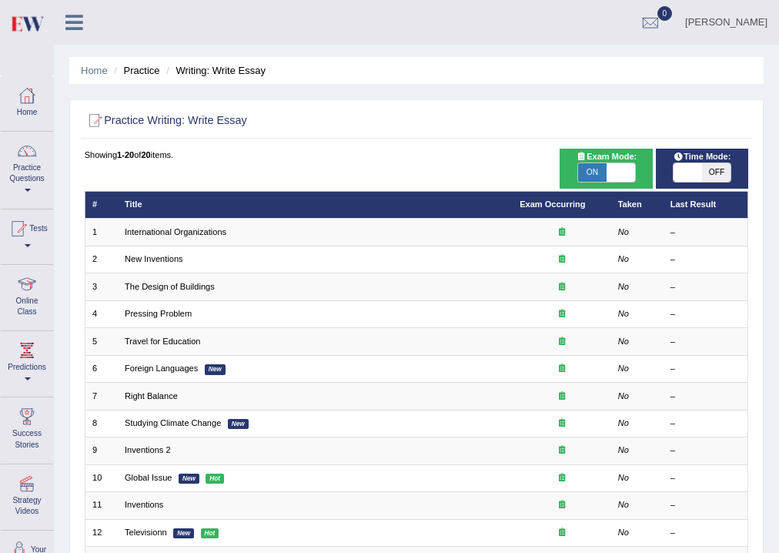
click at [27, 192] on link "Practice Questions" at bounding box center [27, 168] width 52 height 72
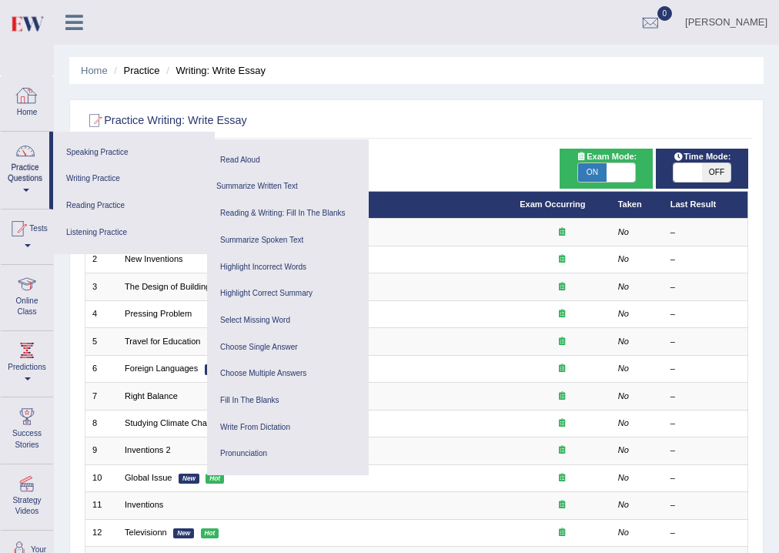
click at [71, 19] on icon at bounding box center [74, 22] width 18 height 20
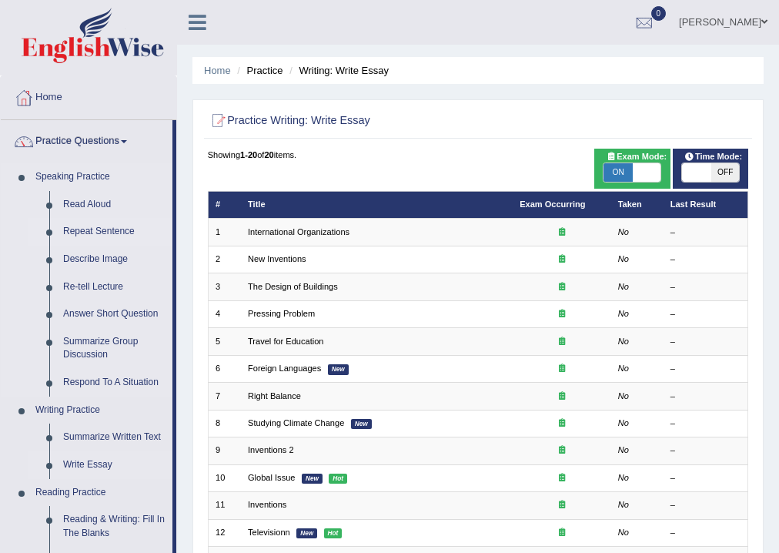
click at [89, 227] on link "Repeat Sentence" at bounding box center [114, 232] width 116 height 28
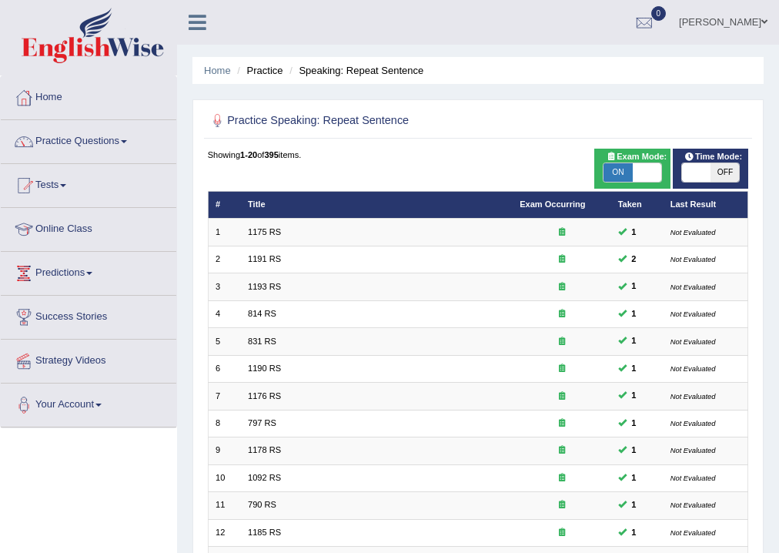
click at [727, 170] on span "OFF" at bounding box center [725, 172] width 28 height 18
checkbox input "true"
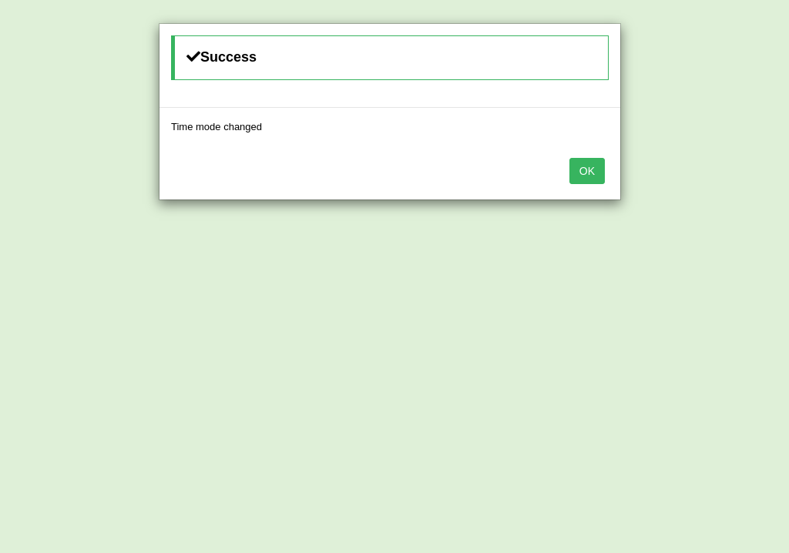
click at [590, 163] on button "OK" at bounding box center [586, 171] width 35 height 26
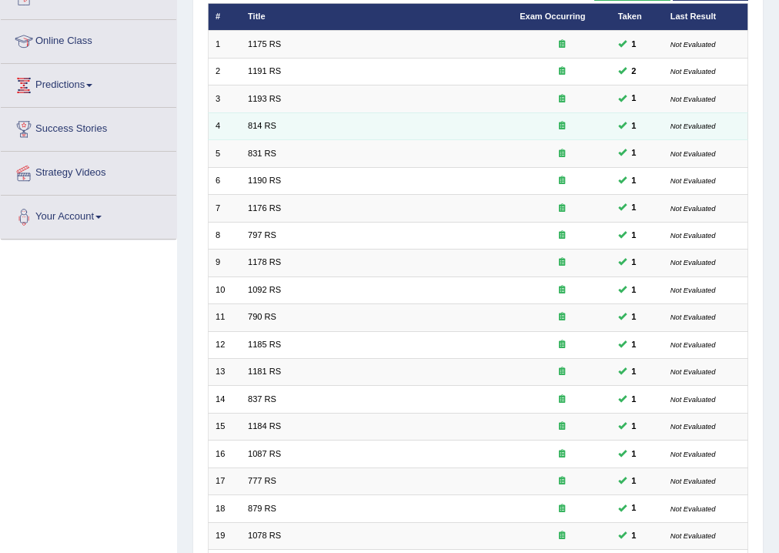
scroll to position [123, 0]
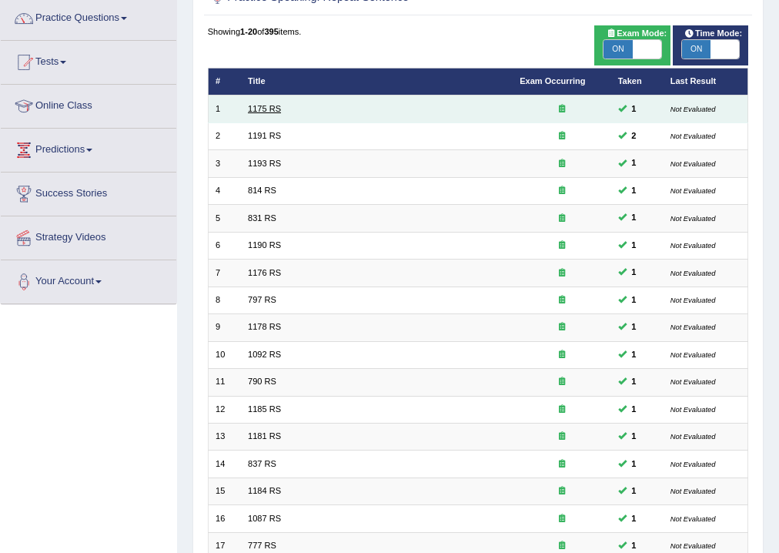
click at [263, 107] on link "1175 RS" at bounding box center [264, 108] width 33 height 9
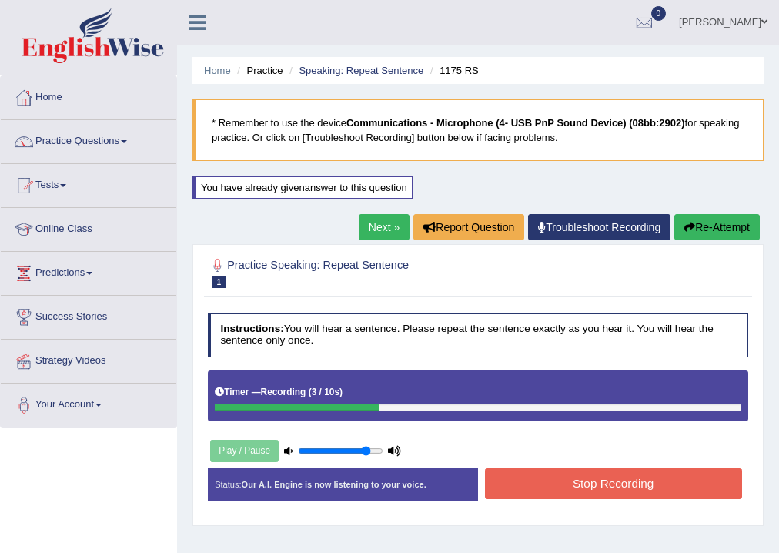
click at [377, 65] on link "Speaking: Repeat Sentence" at bounding box center [361, 71] width 125 height 12
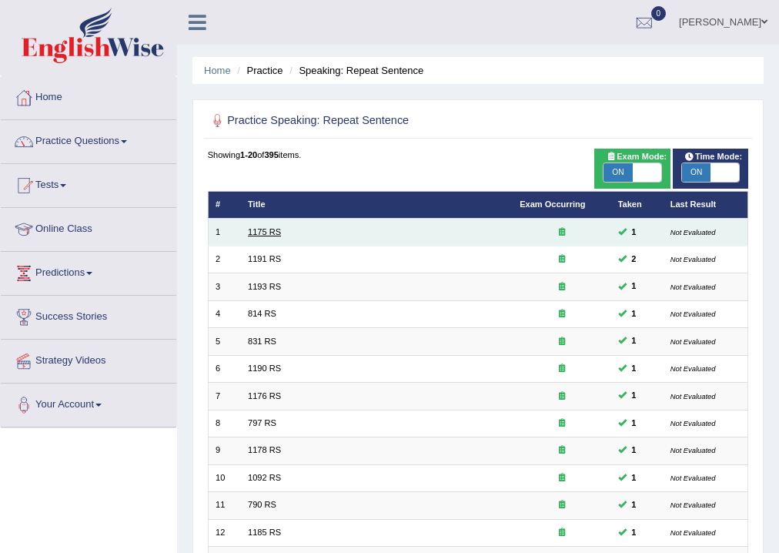
click at [264, 234] on link "1175 RS" at bounding box center [264, 231] width 33 height 9
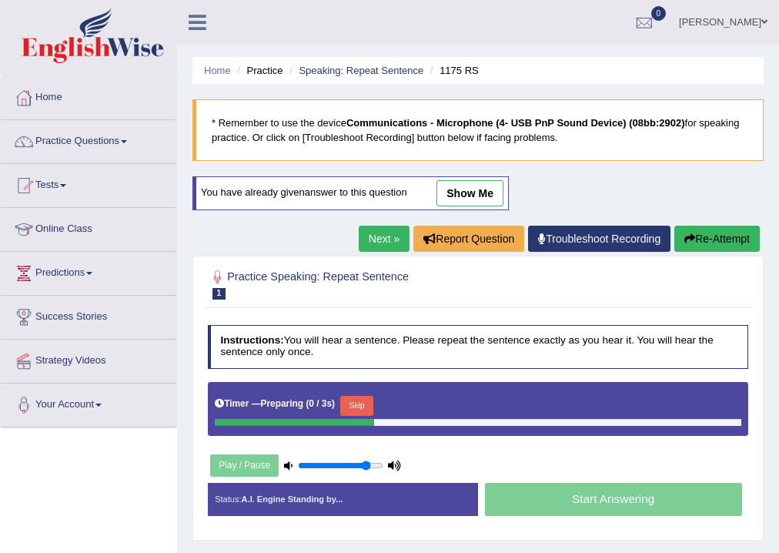
click at [481, 188] on link "show me" at bounding box center [470, 193] width 67 height 26
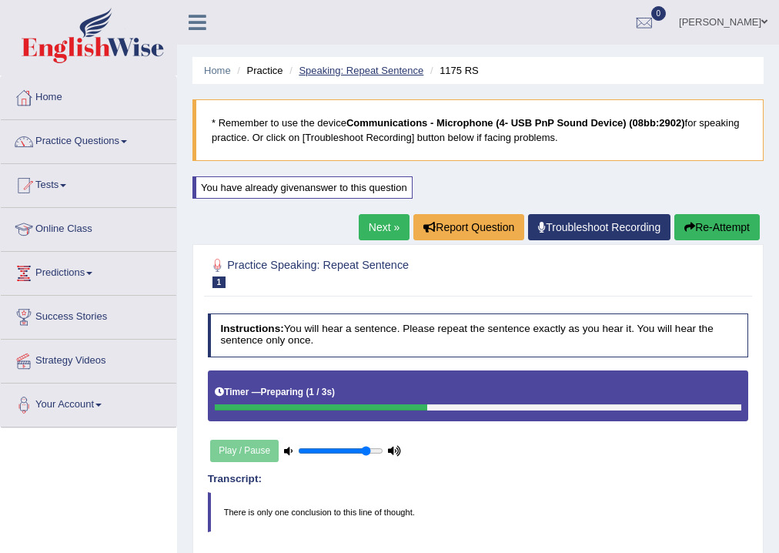
click at [367, 72] on link "Speaking: Repeat Sentence" at bounding box center [361, 71] width 125 height 12
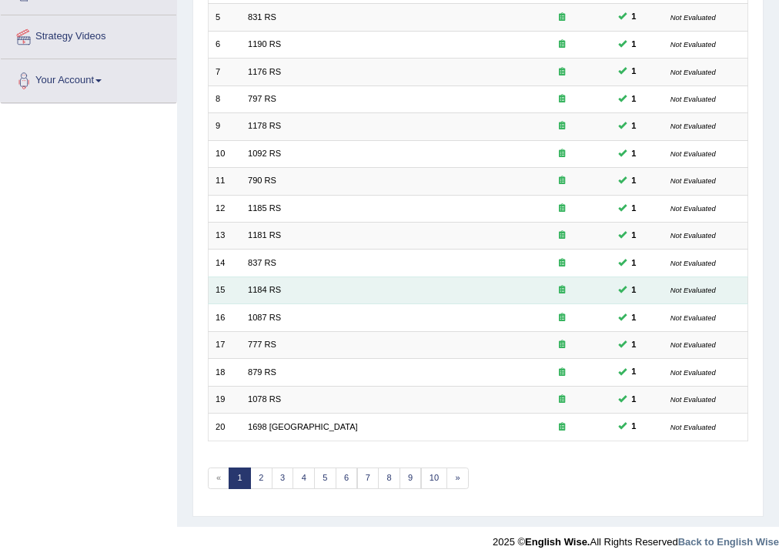
scroll to position [333, 0]
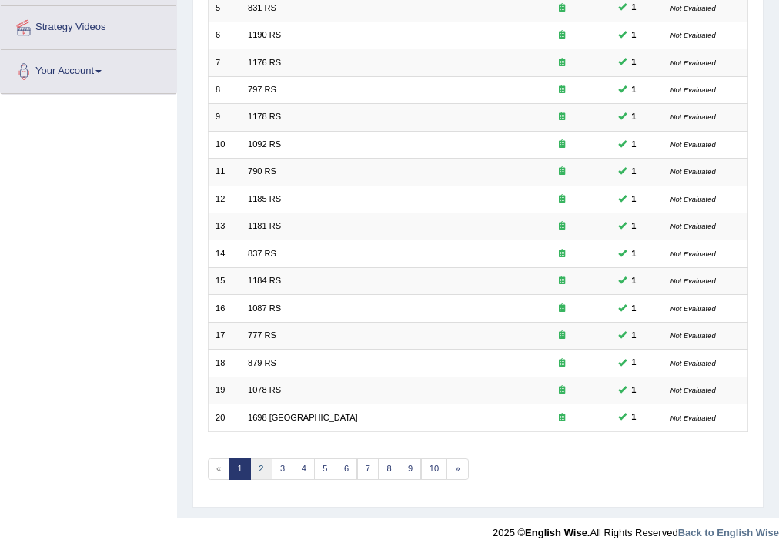
click at [267, 474] on link "2" at bounding box center [261, 469] width 22 height 22
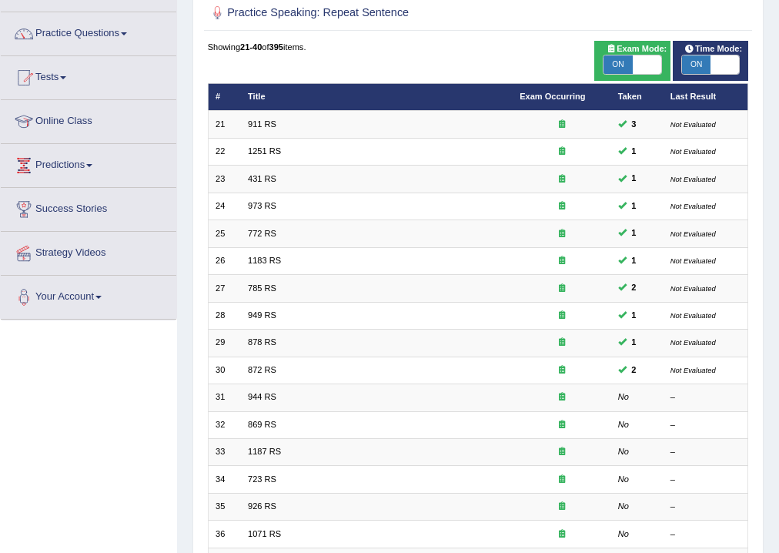
scroll to position [308, 0]
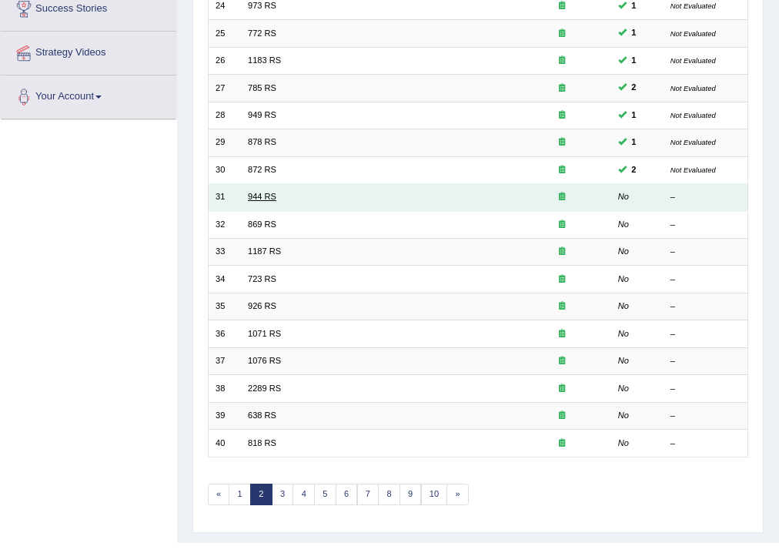
click at [255, 194] on link "944 RS" at bounding box center [262, 196] width 28 height 9
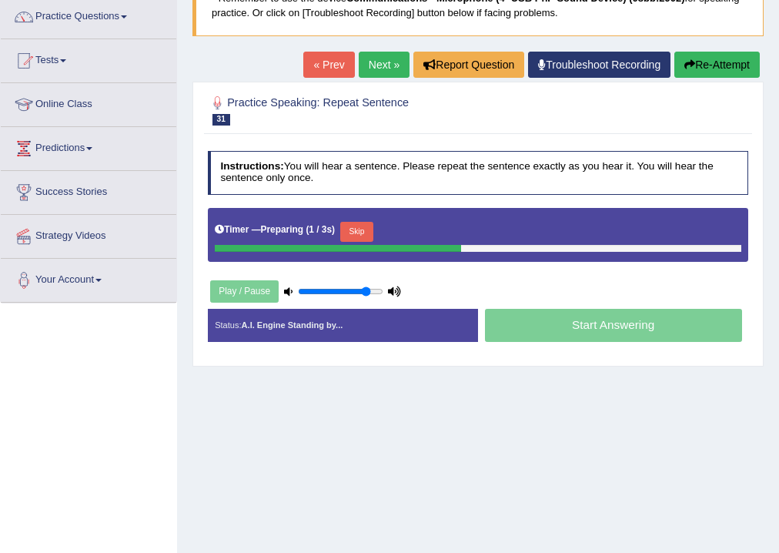
scroll to position [185, 0]
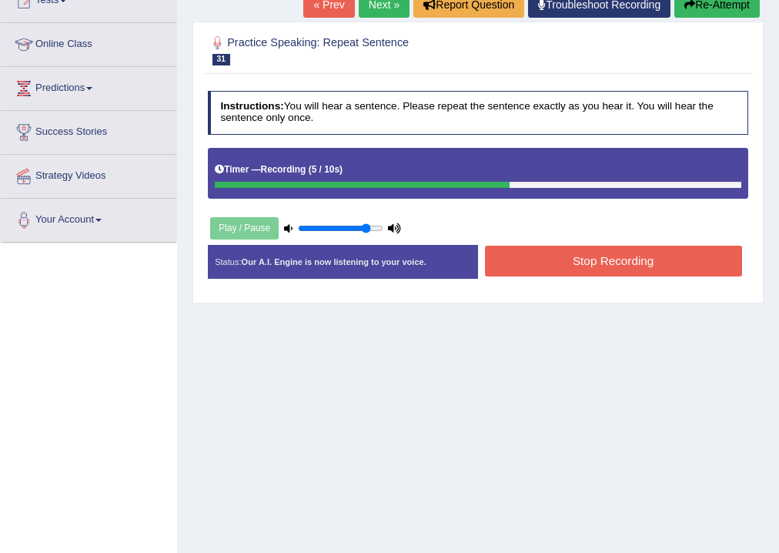
click at [595, 255] on button "Stop Recording" at bounding box center [613, 261] width 257 height 30
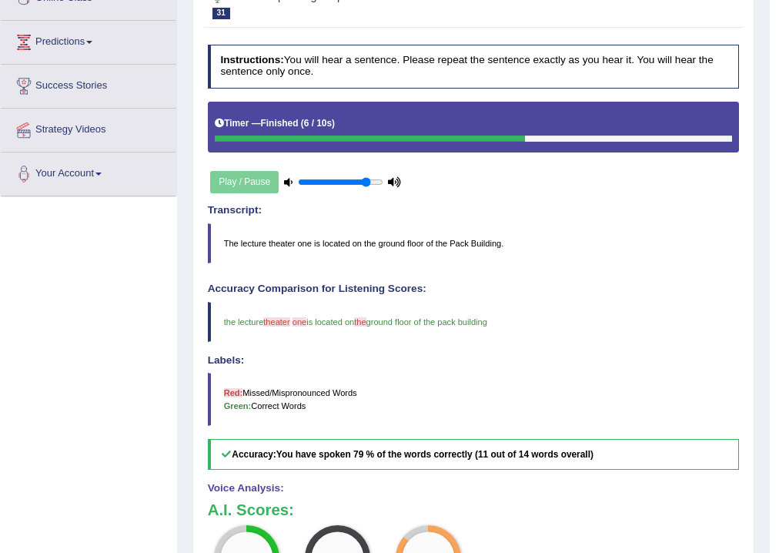
scroll to position [123, 0]
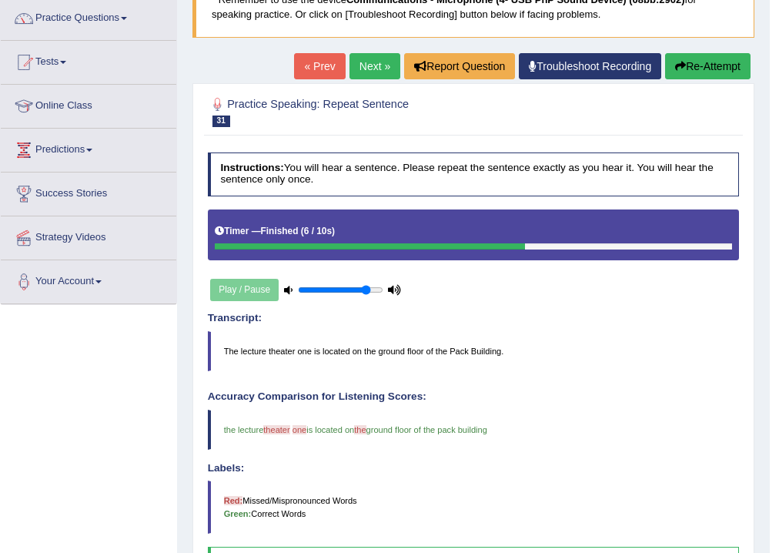
click at [365, 64] on link "Next »" at bounding box center [375, 66] width 51 height 26
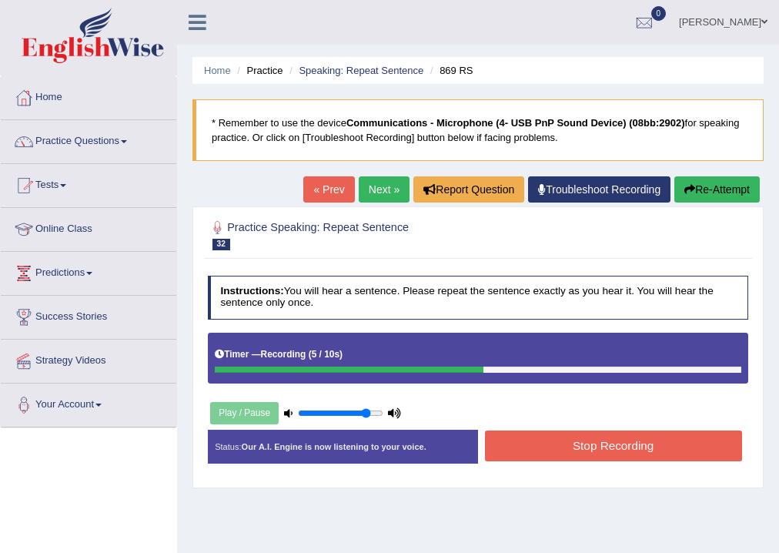
click at [630, 444] on button "Stop Recording" at bounding box center [613, 445] width 257 height 30
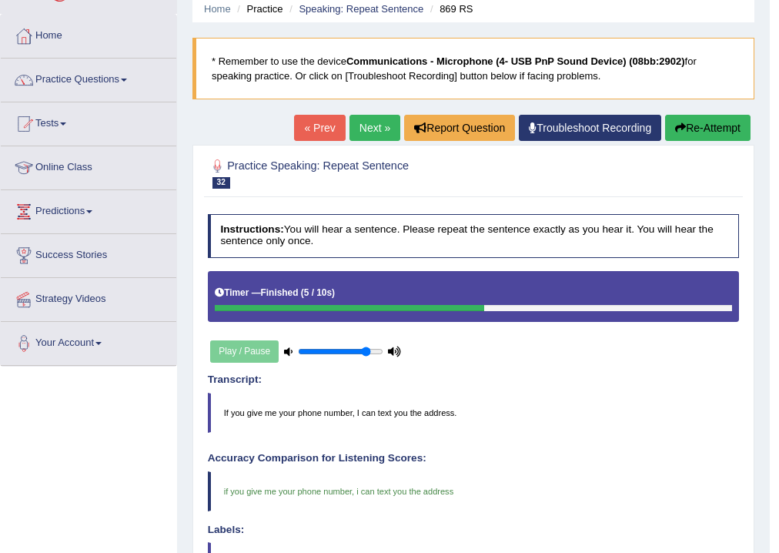
scroll to position [62, 0]
click at [367, 129] on link "Next »" at bounding box center [375, 128] width 51 height 26
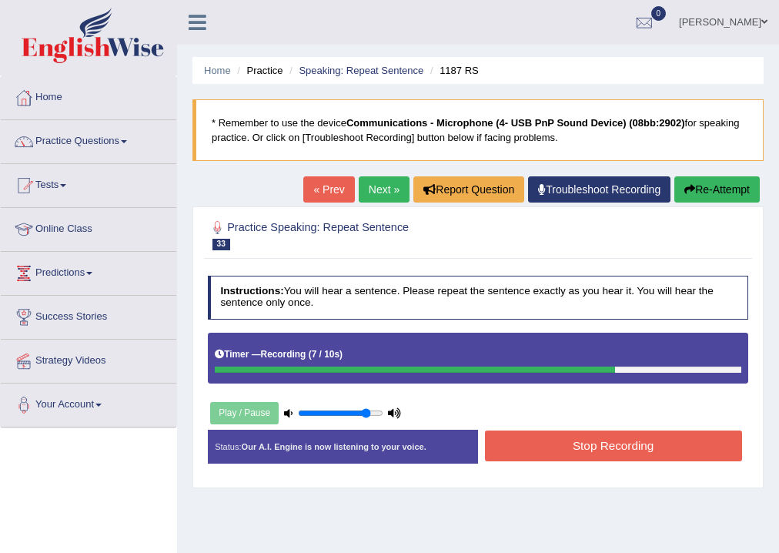
click at [596, 437] on button "Stop Recording" at bounding box center [613, 445] width 257 height 30
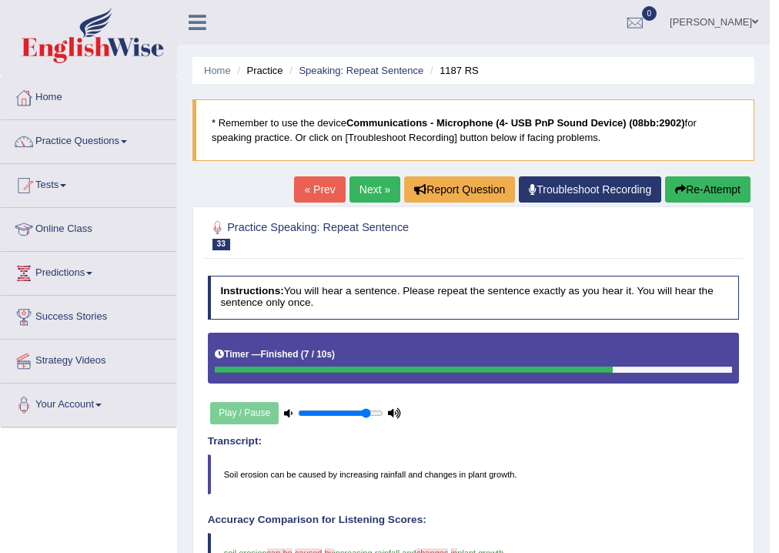
click at [377, 186] on link "Next »" at bounding box center [375, 189] width 51 height 26
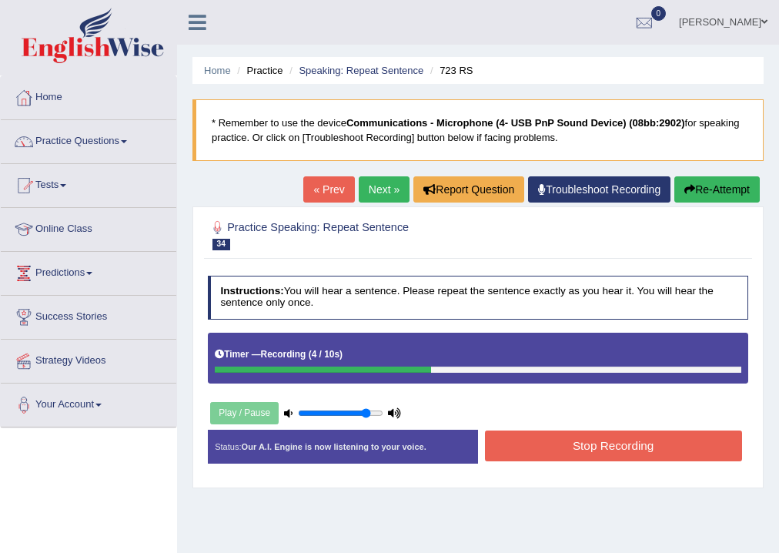
click at [621, 447] on button "Stop Recording" at bounding box center [613, 445] width 257 height 30
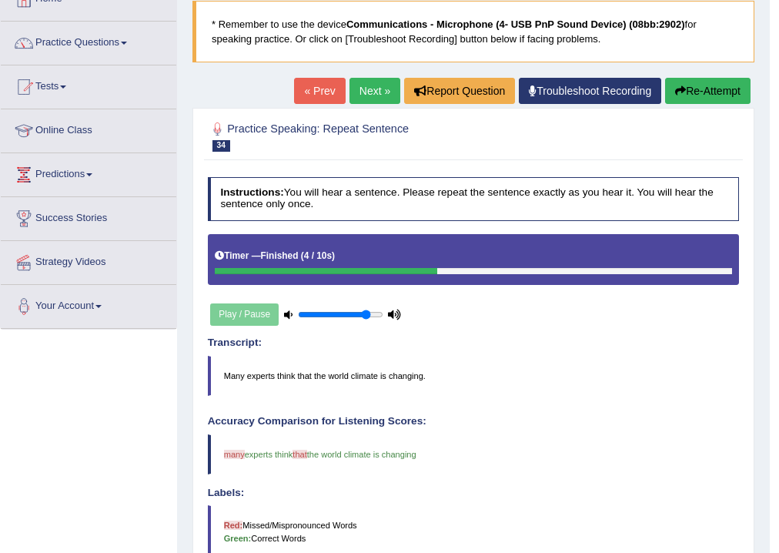
scroll to position [62, 0]
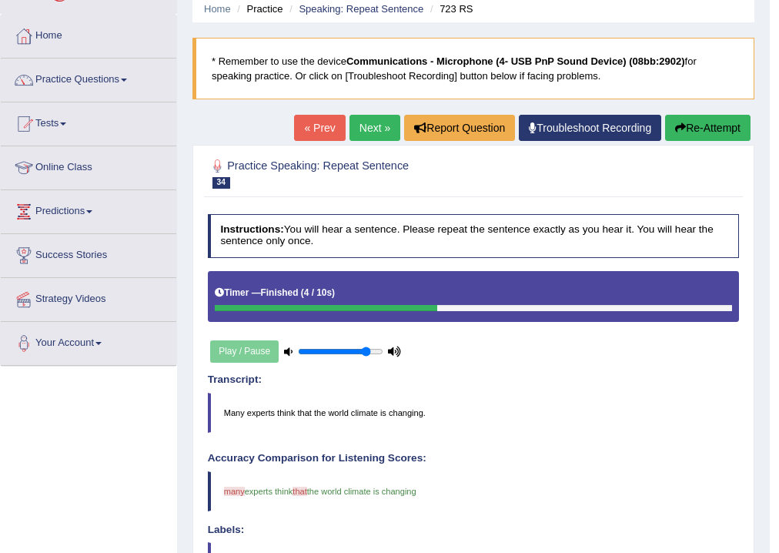
click at [362, 125] on link "Next »" at bounding box center [375, 128] width 51 height 26
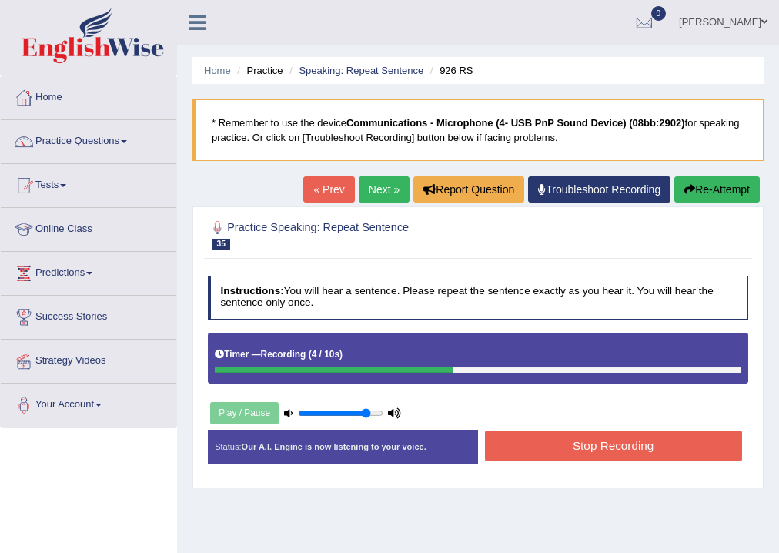
click at [609, 444] on button "Stop Recording" at bounding box center [613, 445] width 257 height 30
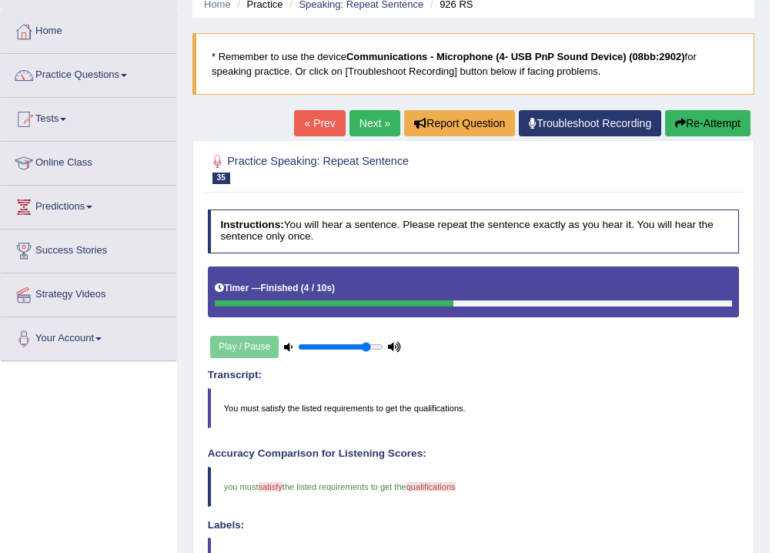
scroll to position [62, 0]
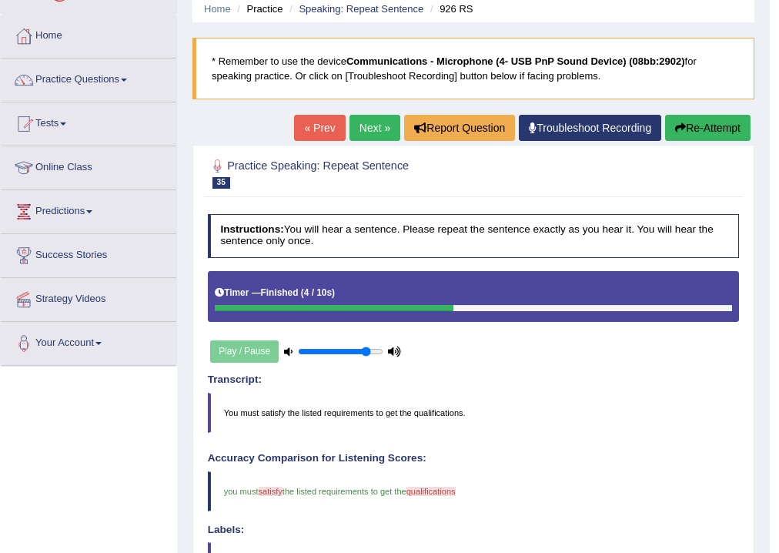
click at [370, 130] on link "Next »" at bounding box center [375, 128] width 51 height 26
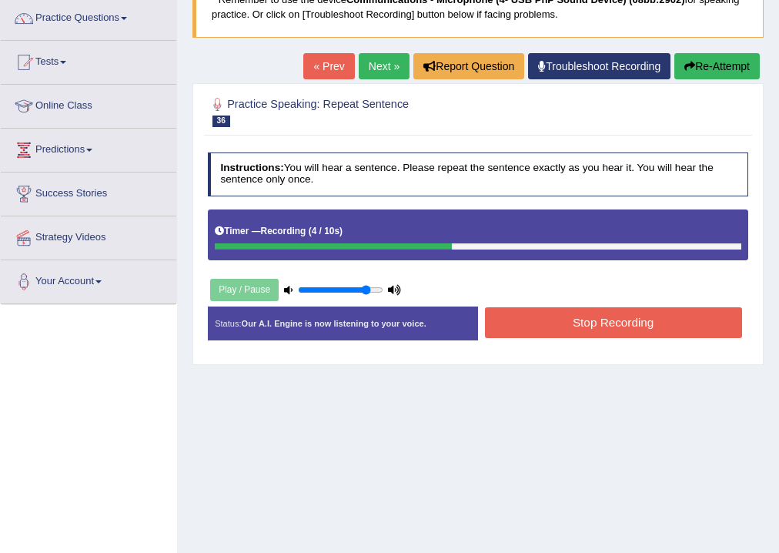
click at [556, 317] on button "Stop Recording" at bounding box center [613, 322] width 257 height 30
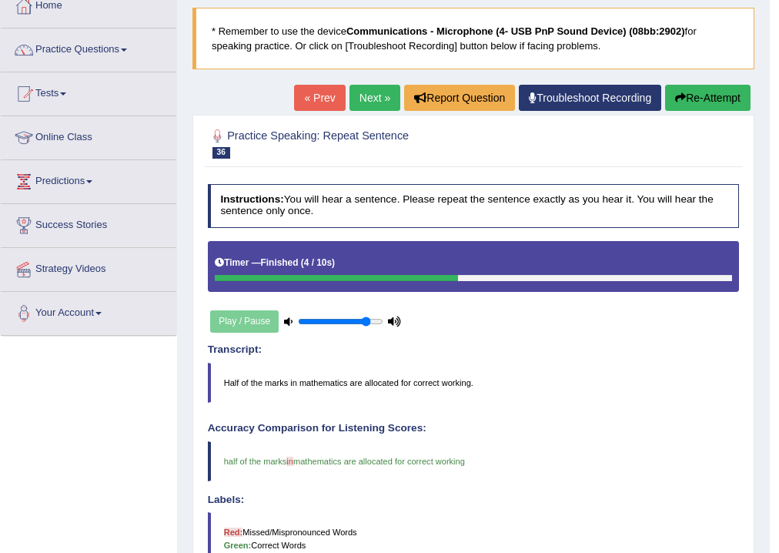
scroll to position [62, 0]
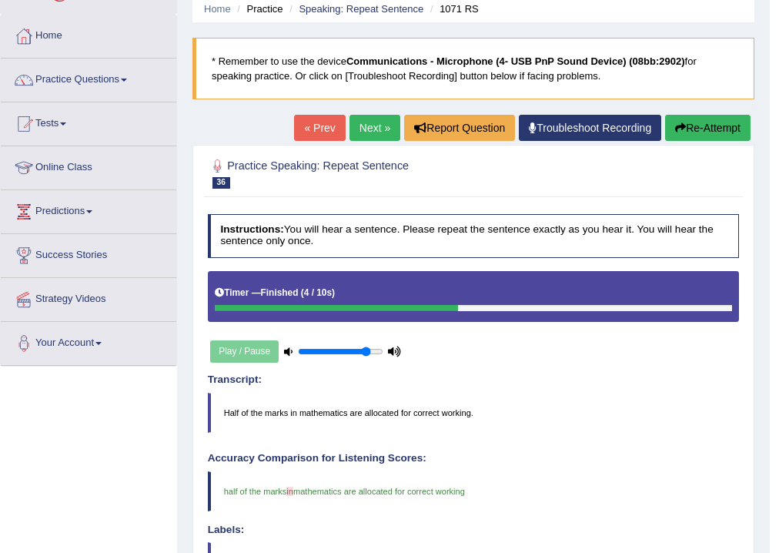
click at [358, 126] on link "Next »" at bounding box center [375, 128] width 51 height 26
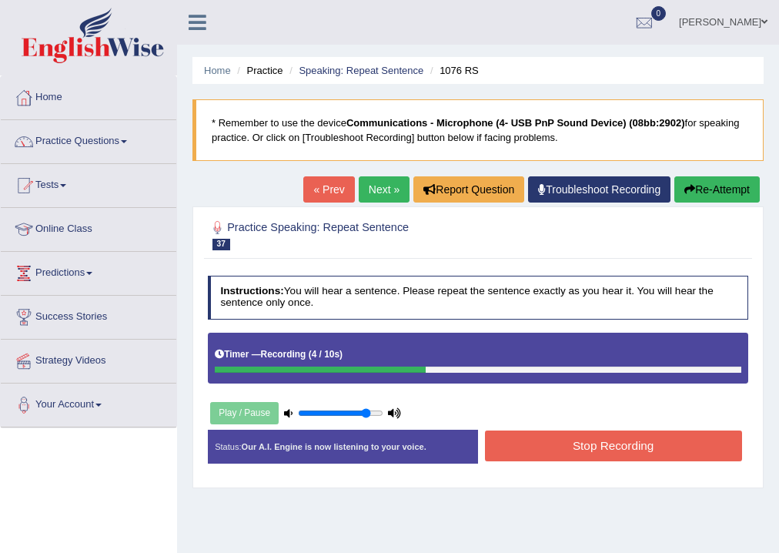
click at [632, 441] on button "Stop Recording" at bounding box center [613, 445] width 257 height 30
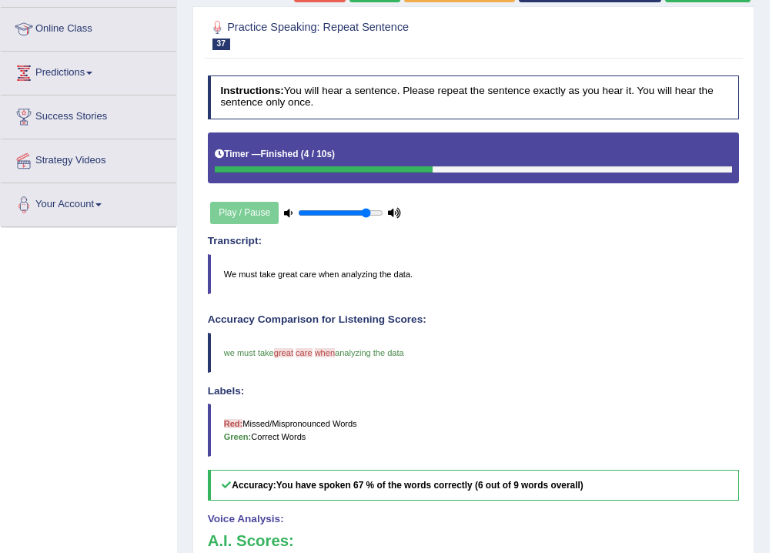
scroll to position [123, 0]
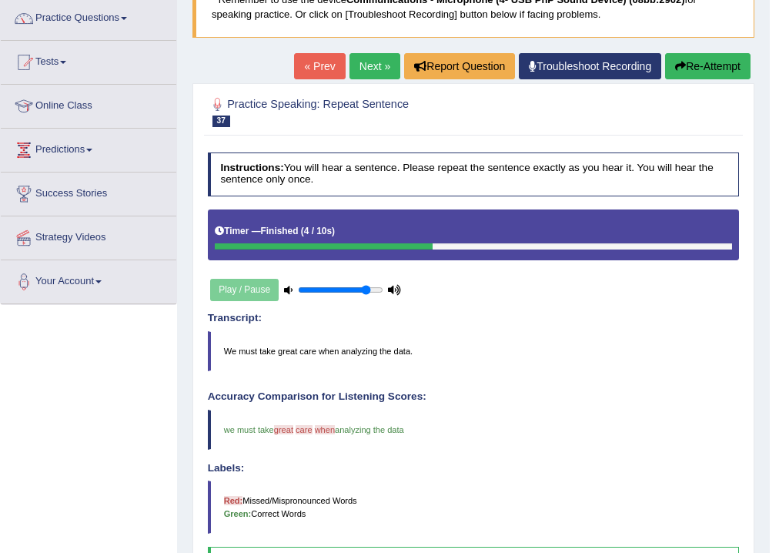
click at [373, 65] on link "Next »" at bounding box center [375, 66] width 51 height 26
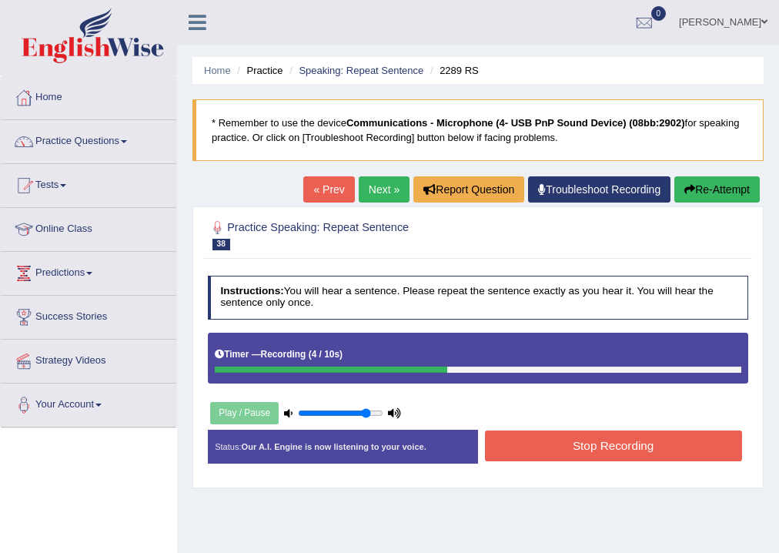
click at [595, 440] on button "Stop Recording" at bounding box center [613, 445] width 257 height 30
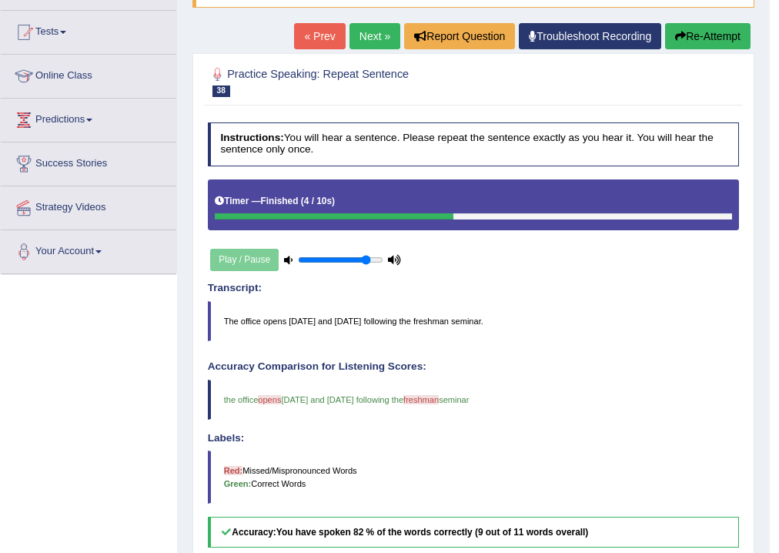
scroll to position [123, 0]
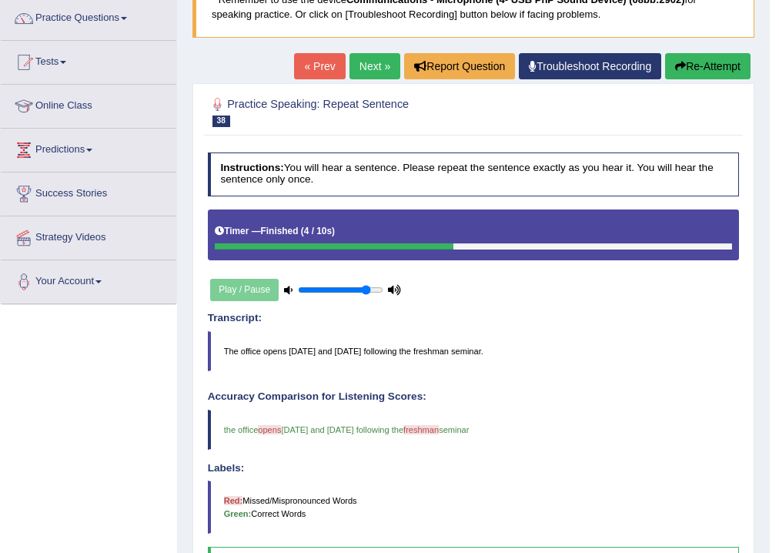
click at [363, 65] on link "Next »" at bounding box center [375, 66] width 51 height 26
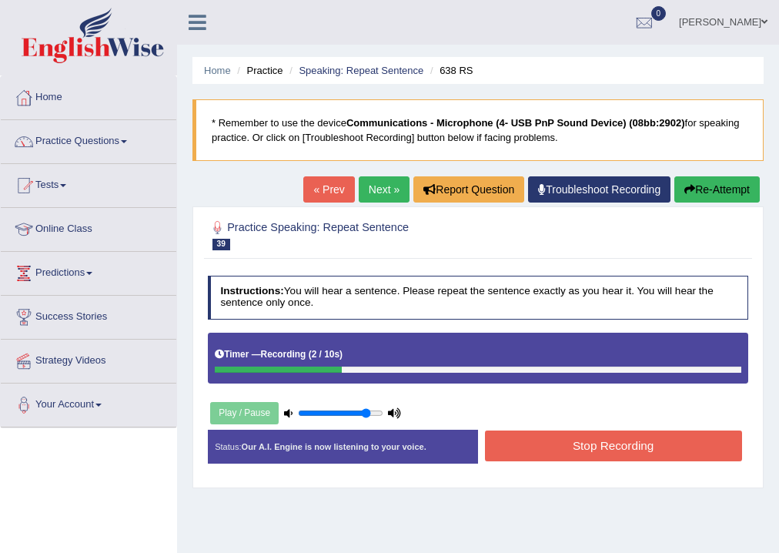
click at [554, 447] on button "Stop Recording" at bounding box center [613, 445] width 257 height 30
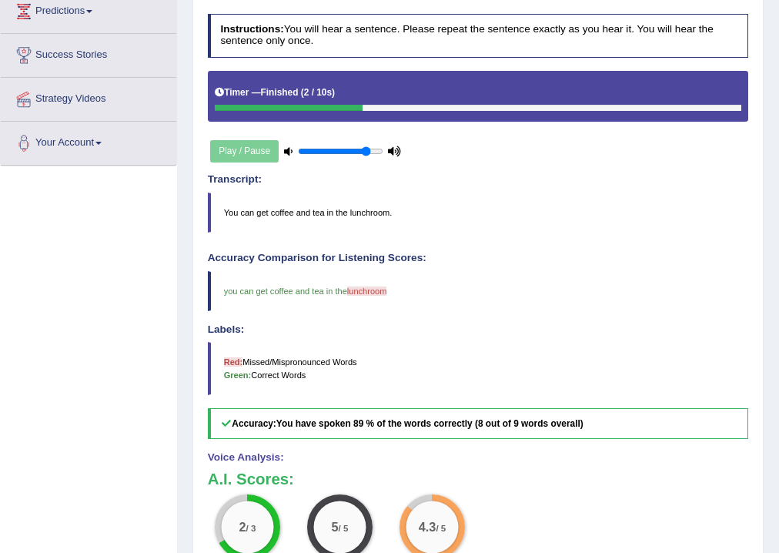
scroll to position [139, 0]
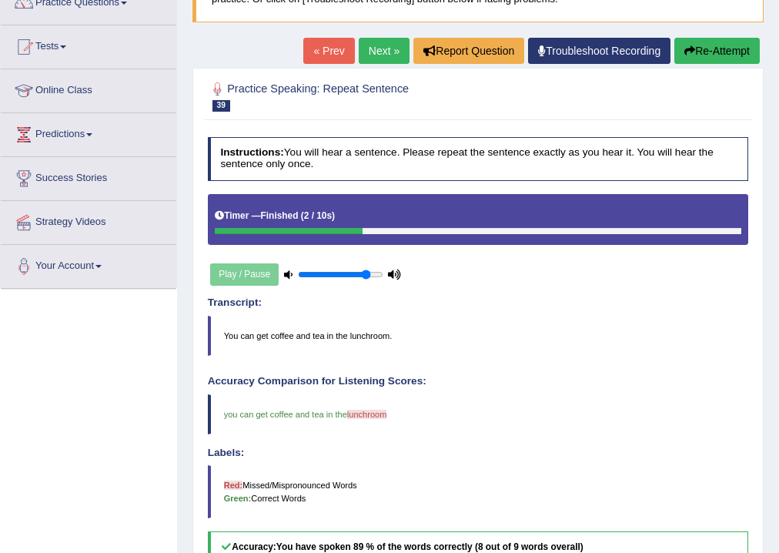
click at [377, 54] on link "Next »" at bounding box center [384, 51] width 51 height 26
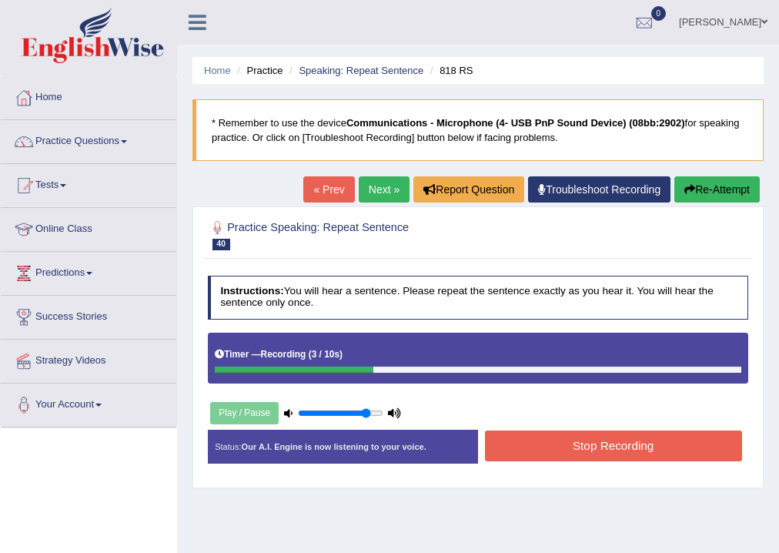
click at [585, 444] on button "Stop Recording" at bounding box center [613, 445] width 257 height 30
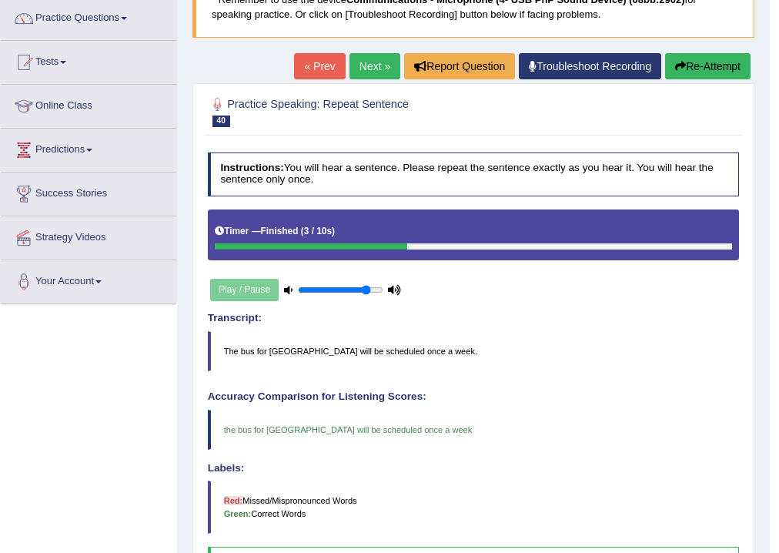
scroll to position [123, 0]
click at [390, 69] on link "Next »" at bounding box center [375, 66] width 51 height 26
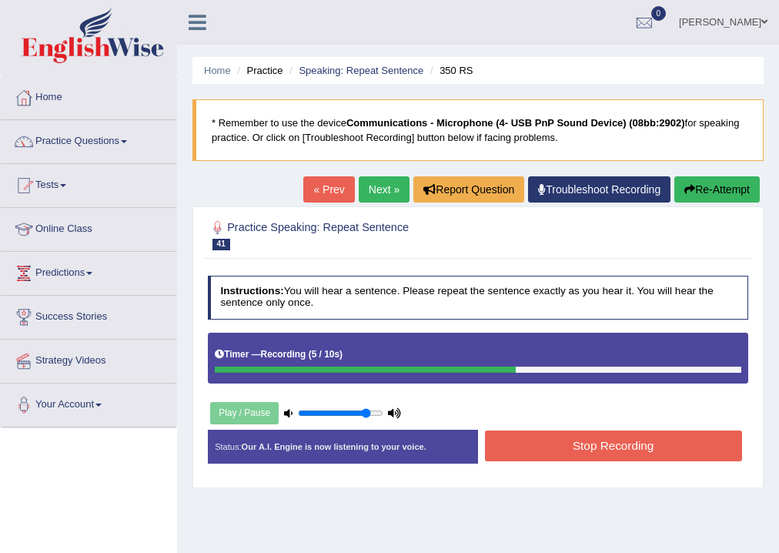
click at [595, 444] on button "Stop Recording" at bounding box center [613, 445] width 257 height 30
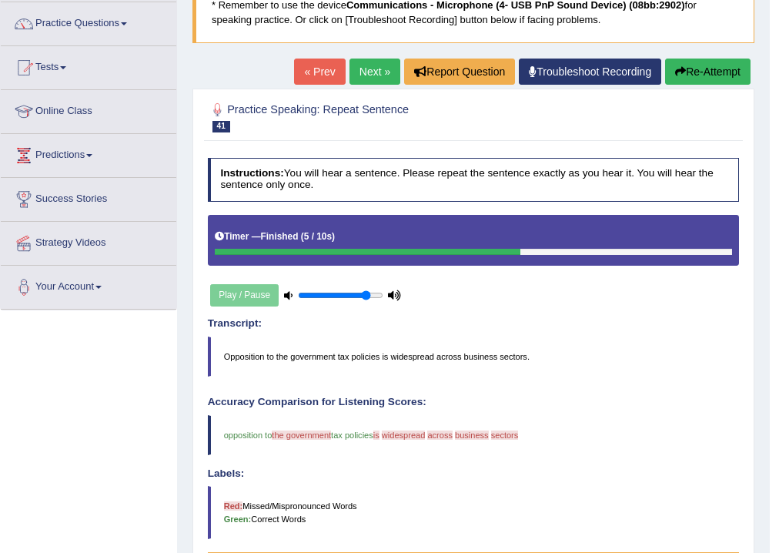
scroll to position [62, 0]
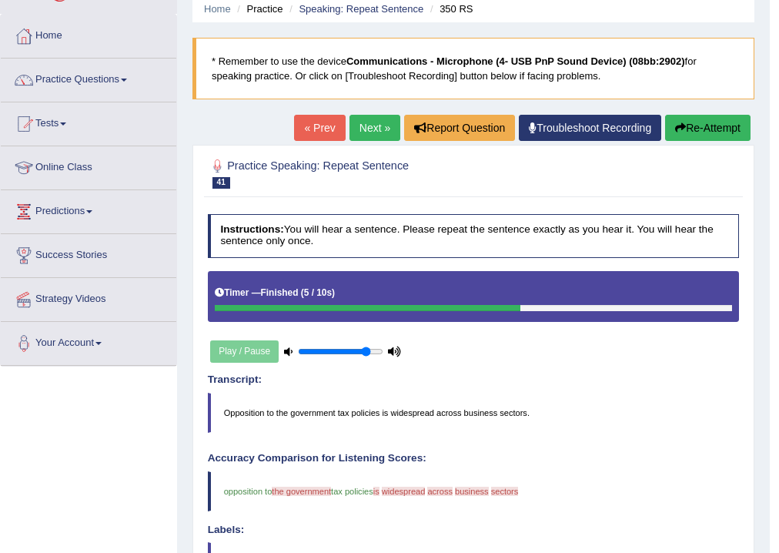
click at [367, 129] on link "Next »" at bounding box center [375, 128] width 51 height 26
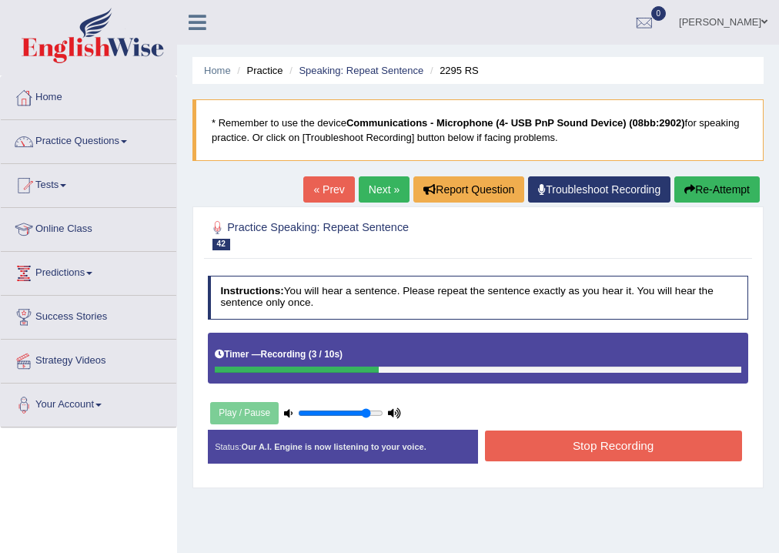
click at [590, 441] on button "Stop Recording" at bounding box center [613, 445] width 257 height 30
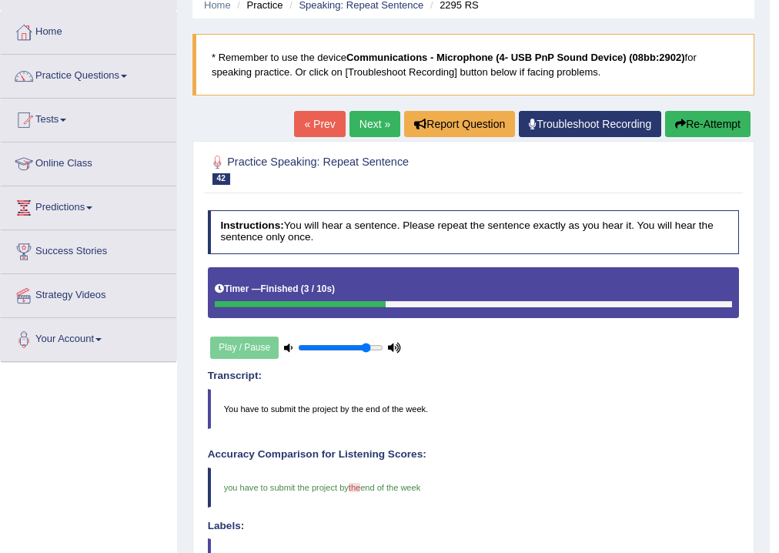
scroll to position [62, 0]
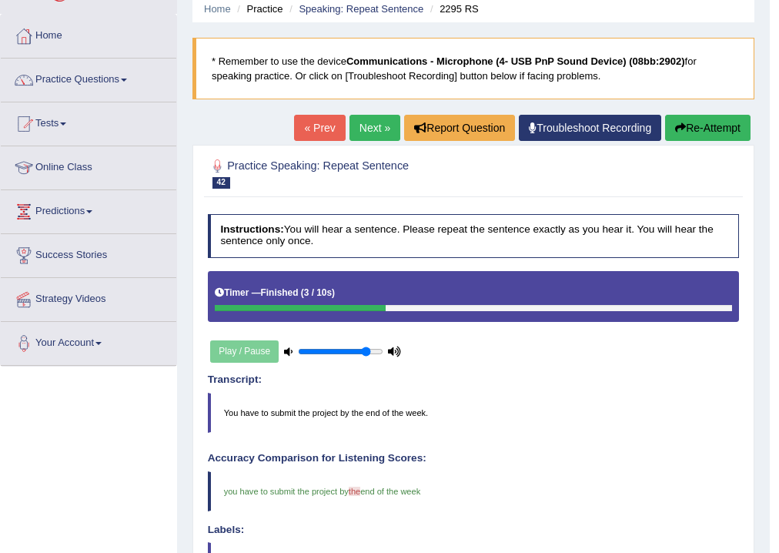
click at [383, 129] on link "Next »" at bounding box center [375, 128] width 51 height 26
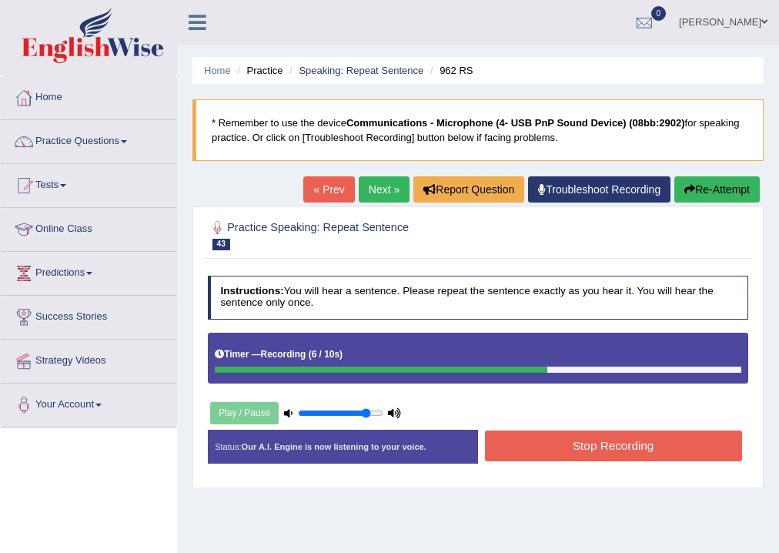
click at [591, 445] on button "Stop Recording" at bounding box center [613, 445] width 257 height 30
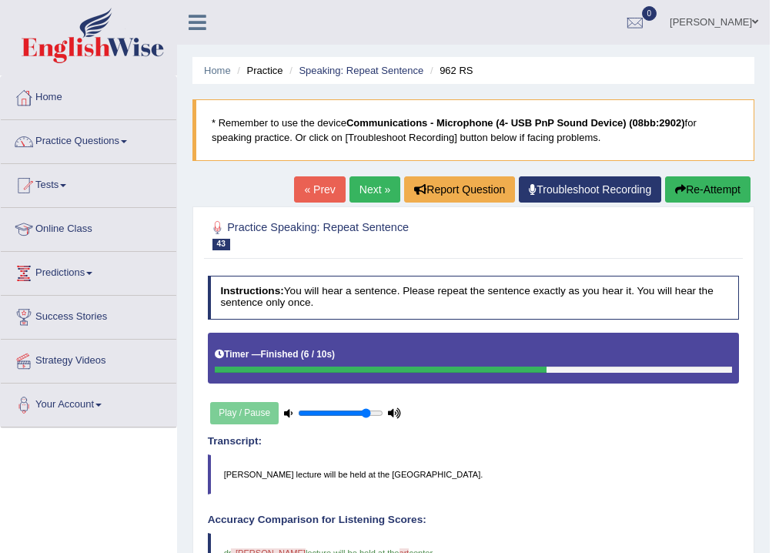
click at [366, 192] on link "Next »" at bounding box center [375, 189] width 51 height 26
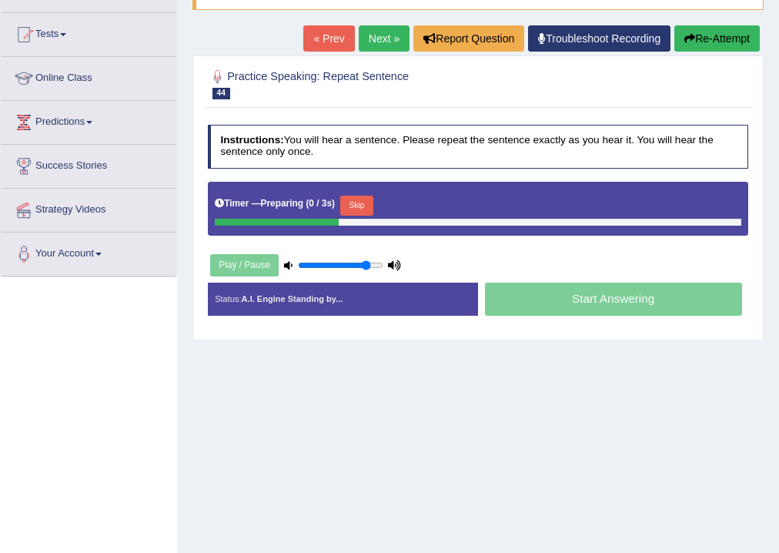
scroll to position [185, 0]
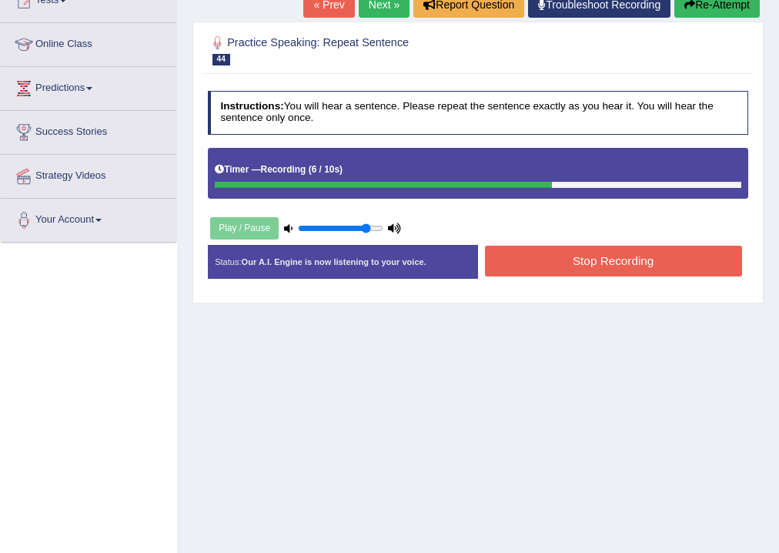
click at [579, 259] on button "Stop Recording" at bounding box center [613, 261] width 257 height 30
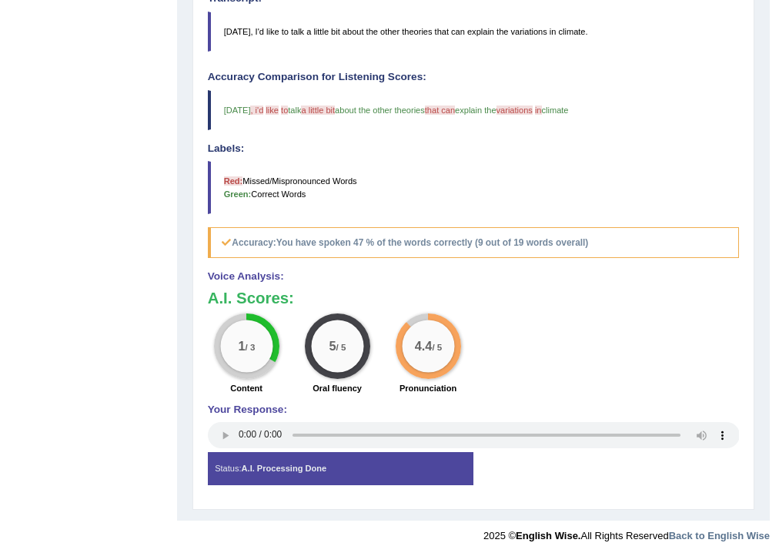
scroll to position [77, 0]
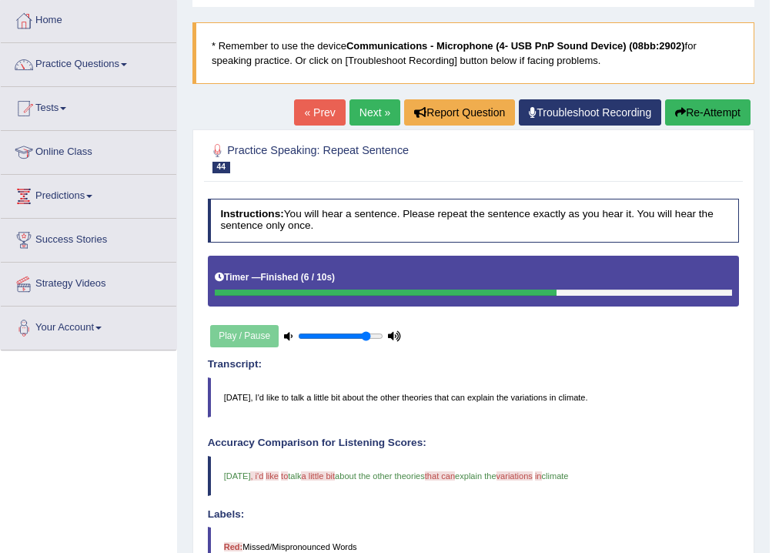
click at [370, 106] on link "Next »" at bounding box center [375, 112] width 51 height 26
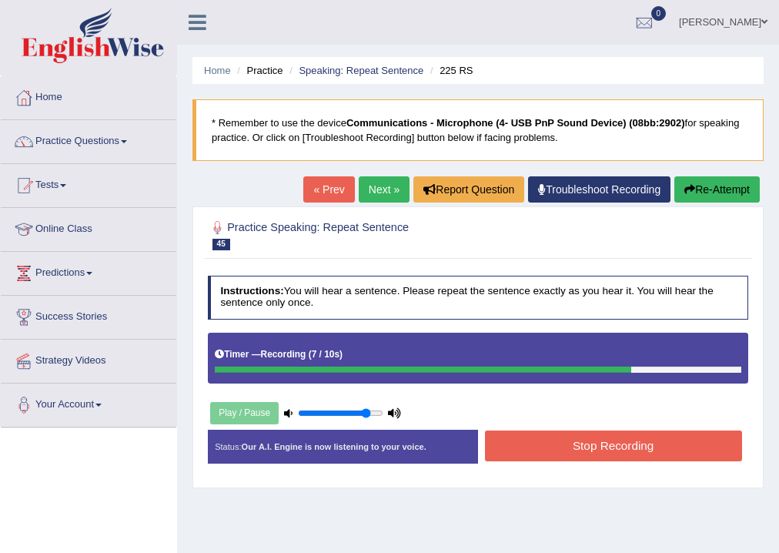
click at [628, 440] on button "Stop Recording" at bounding box center [613, 445] width 257 height 30
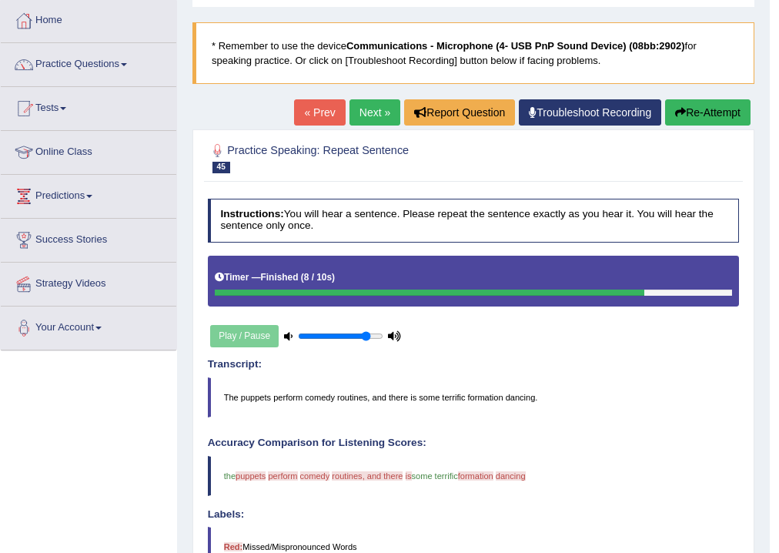
scroll to position [77, 0]
click at [692, 111] on button "Re-Attempt" at bounding box center [707, 112] width 85 height 26
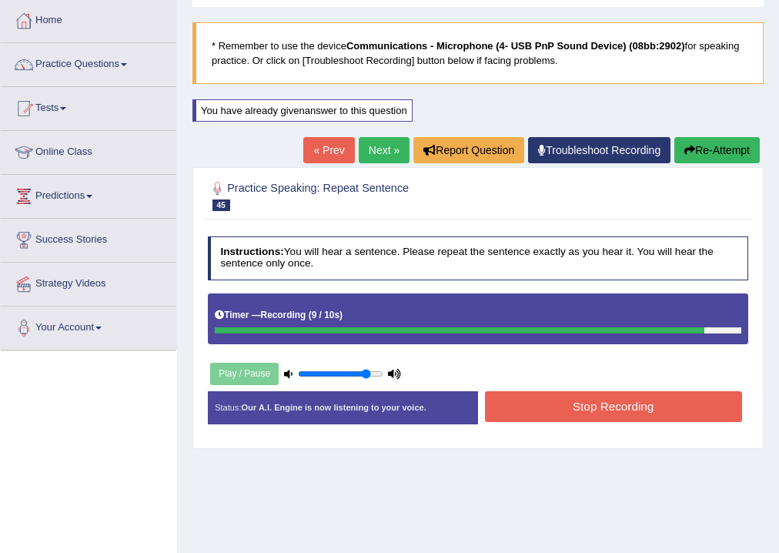
click at [599, 399] on button "Stop Recording" at bounding box center [613, 406] width 257 height 30
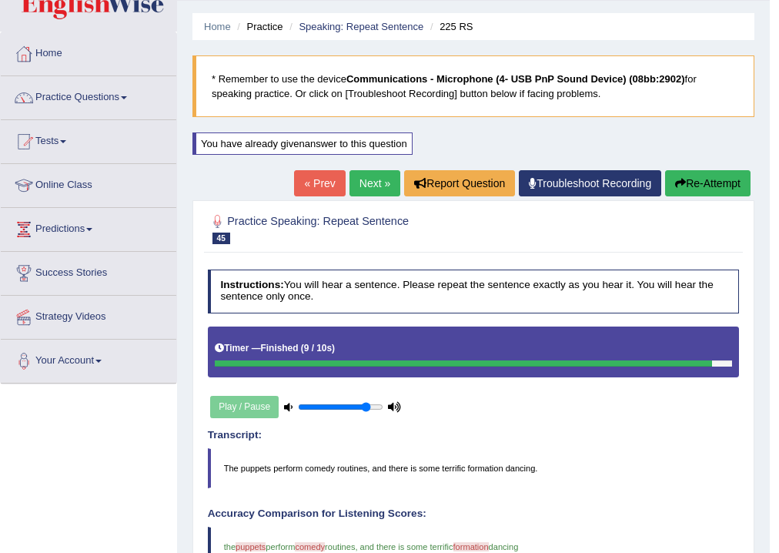
scroll to position [15, 0]
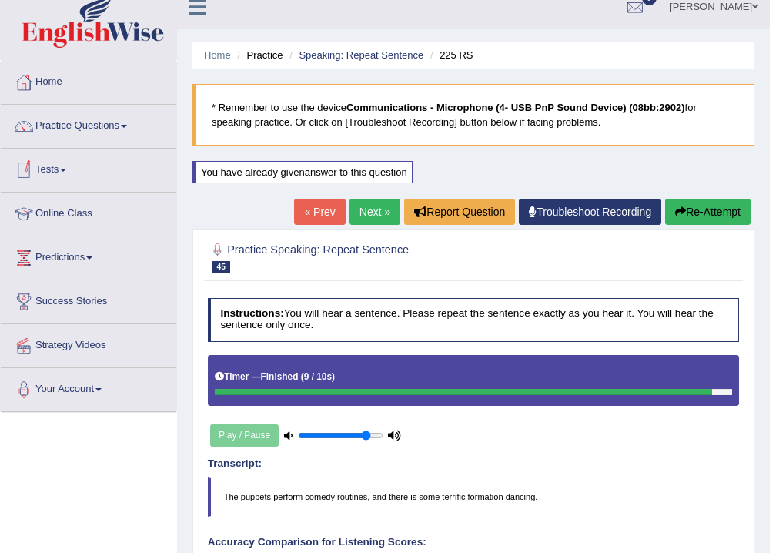
click at [370, 215] on link "Next »" at bounding box center [375, 212] width 51 height 26
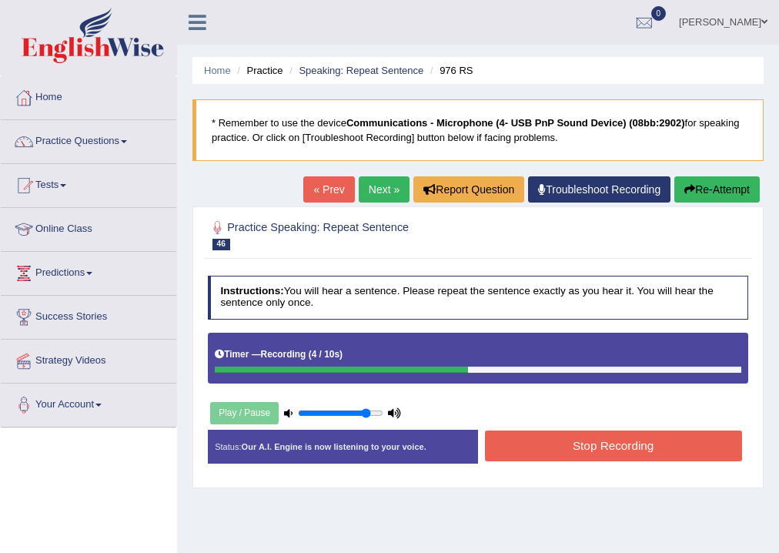
click at [535, 437] on button "Stop Recording" at bounding box center [613, 445] width 257 height 30
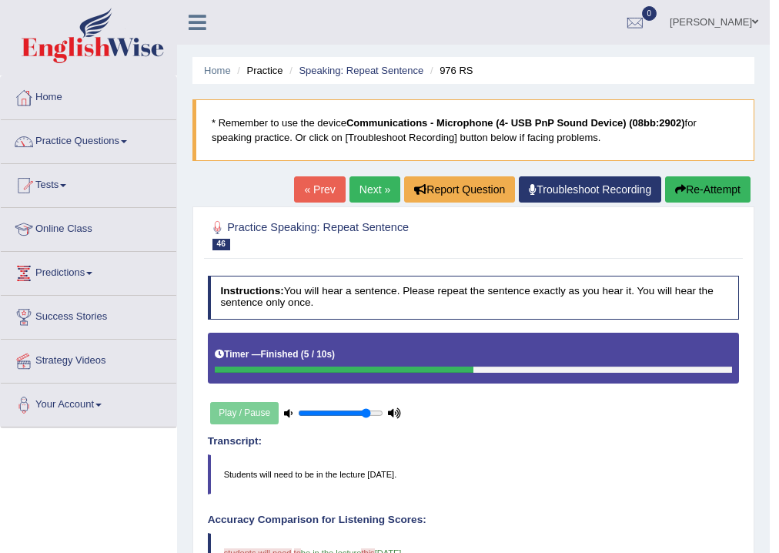
click at [364, 193] on link "Next »" at bounding box center [375, 189] width 51 height 26
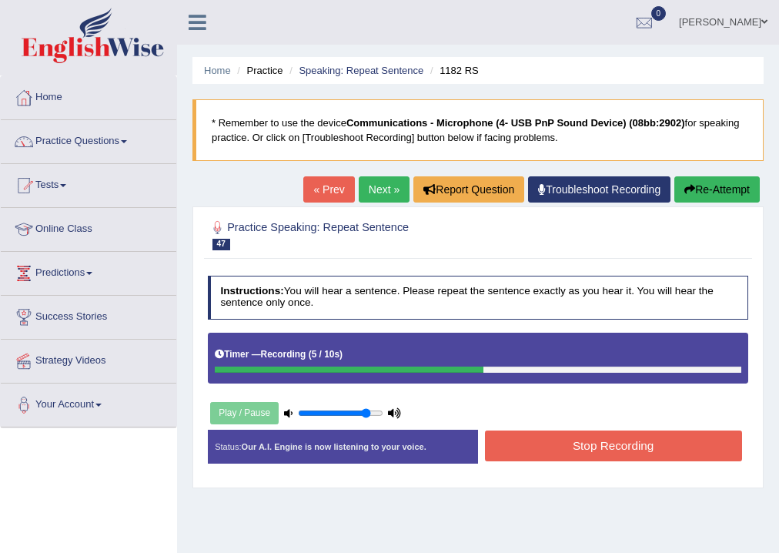
click at [636, 440] on button "Stop Recording" at bounding box center [613, 445] width 257 height 30
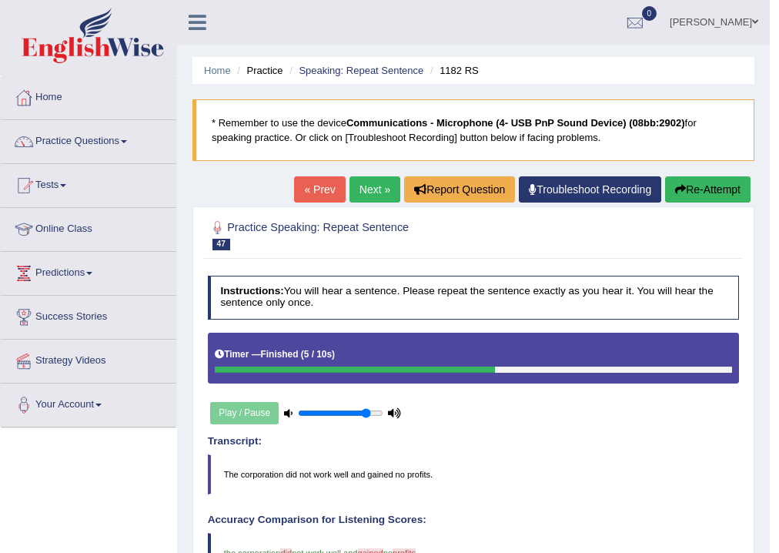
click at [365, 188] on link "Next »" at bounding box center [375, 189] width 51 height 26
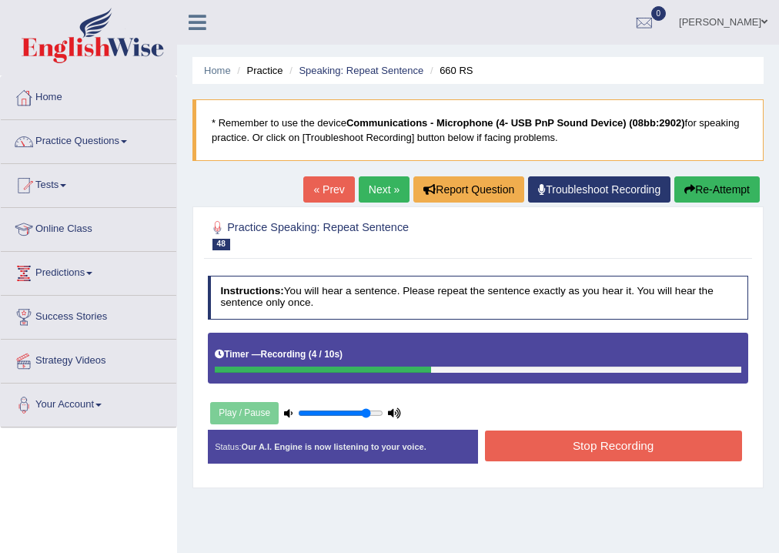
click at [538, 449] on button "Stop Recording" at bounding box center [613, 445] width 257 height 30
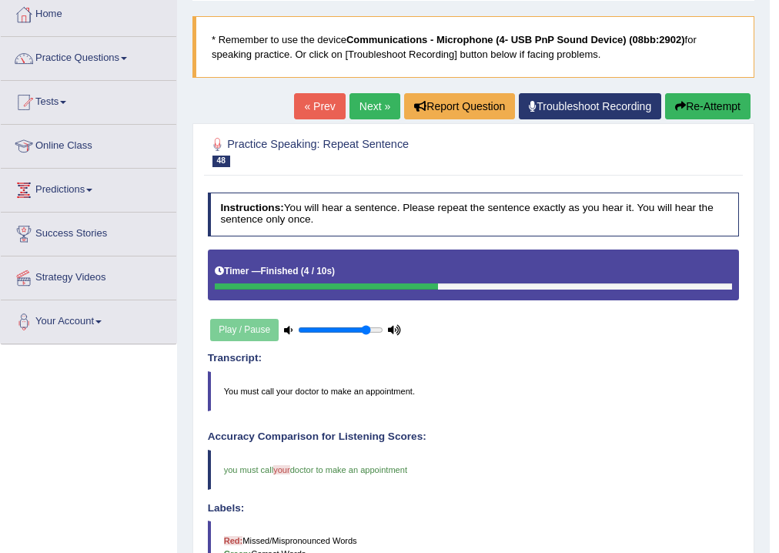
scroll to position [62, 0]
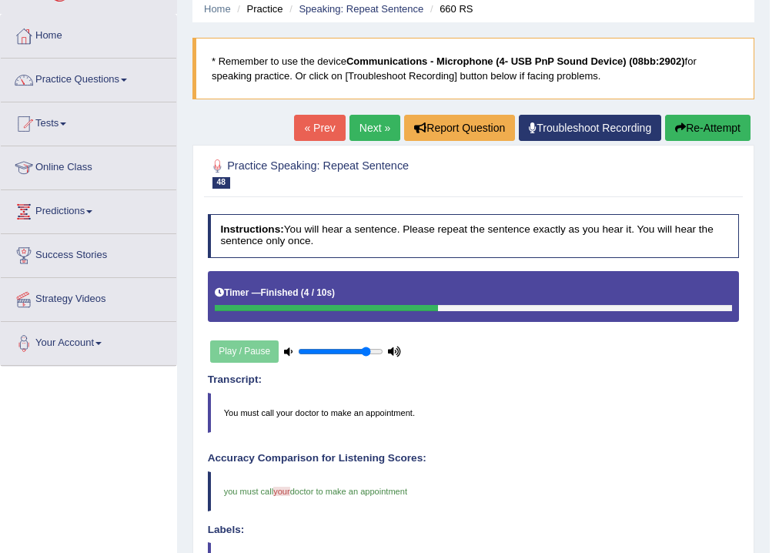
click at [375, 126] on link "Next »" at bounding box center [375, 128] width 51 height 26
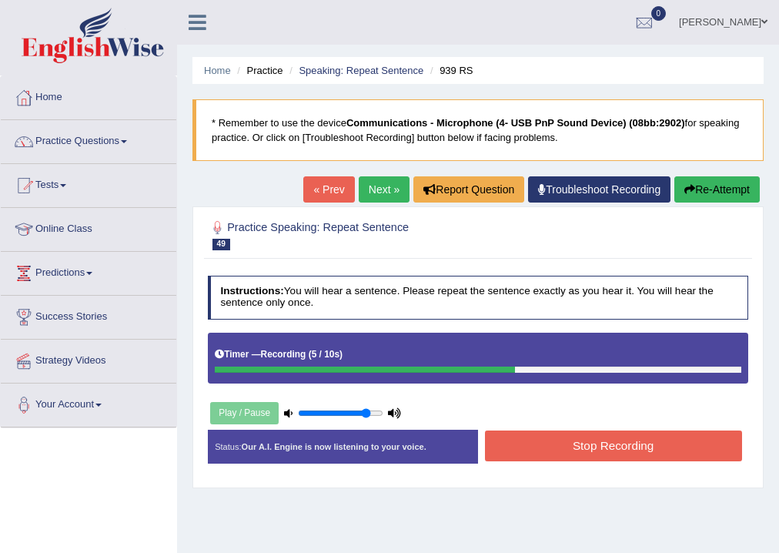
drag, startPoint x: 623, startPoint y: 445, endPoint x: 610, endPoint y: 426, distance: 23.3
click at [622, 445] on button "Stop Recording" at bounding box center [613, 445] width 257 height 30
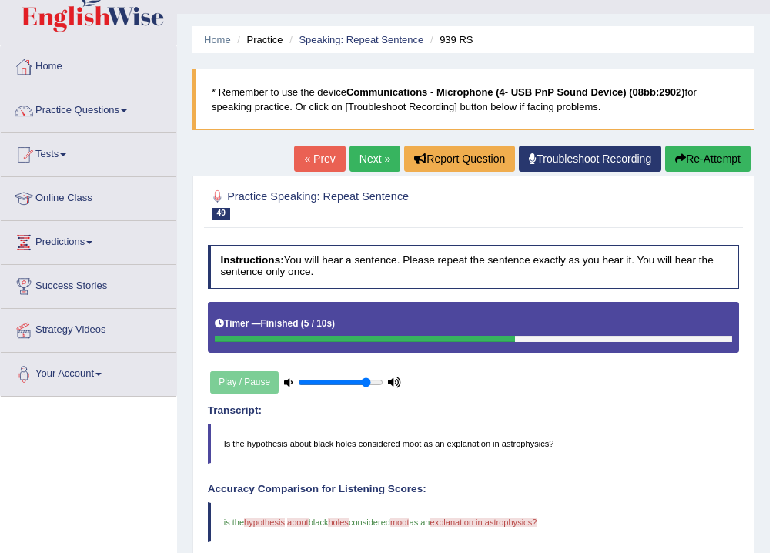
scroll to position [15, 0]
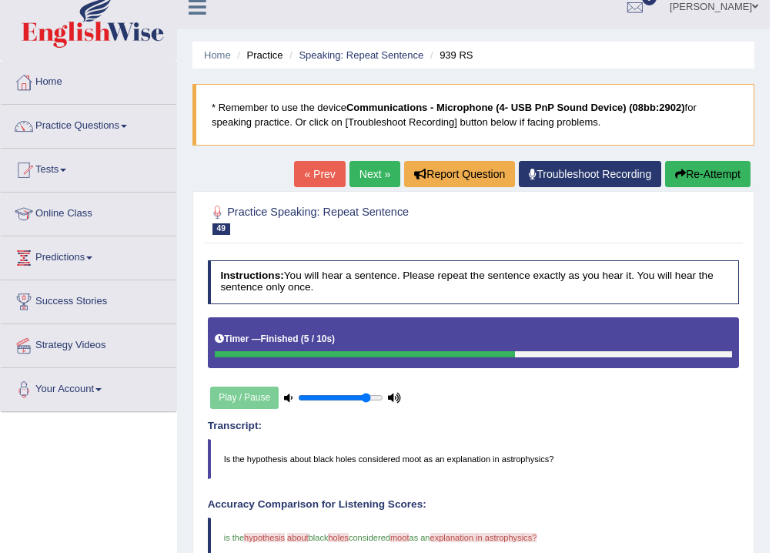
click at [373, 171] on link "Next »" at bounding box center [375, 174] width 51 height 26
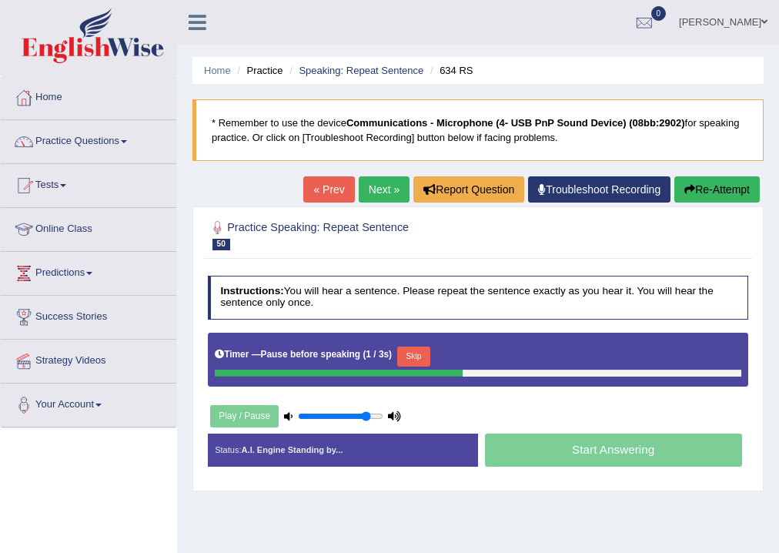
click at [417, 352] on button "Skip" at bounding box center [413, 357] width 33 height 20
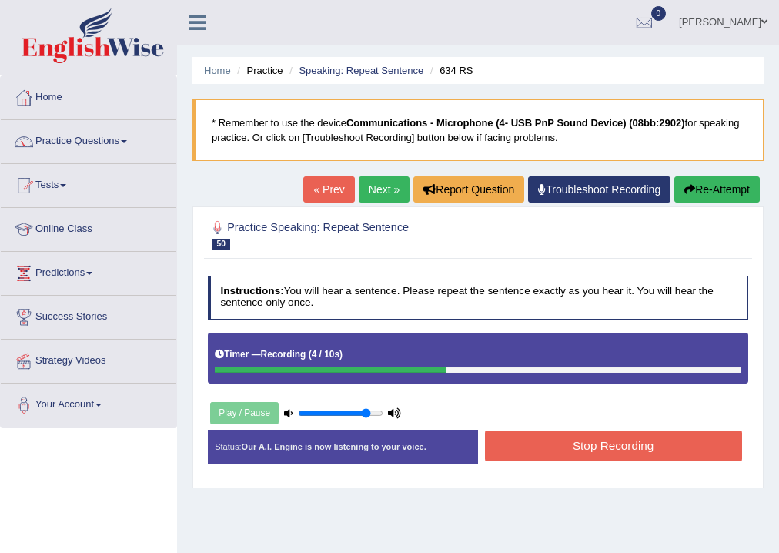
click at [644, 449] on button "Stop Recording" at bounding box center [613, 445] width 257 height 30
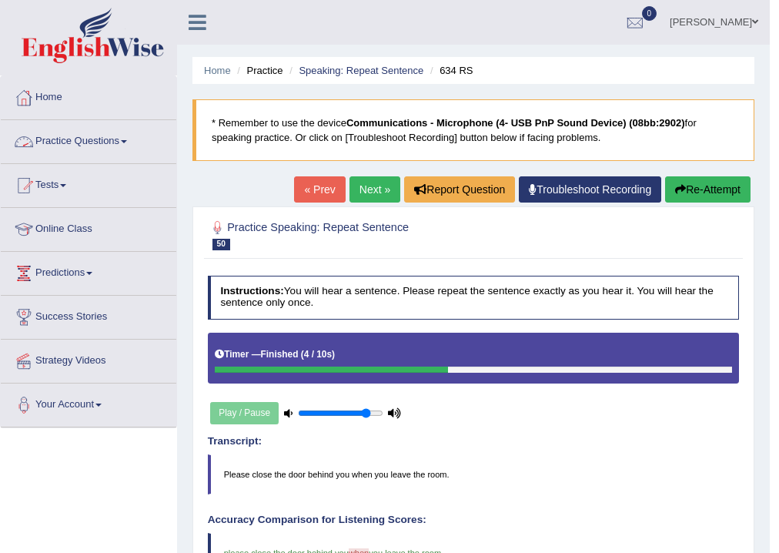
click at [82, 138] on link "Practice Questions" at bounding box center [89, 139] width 176 height 39
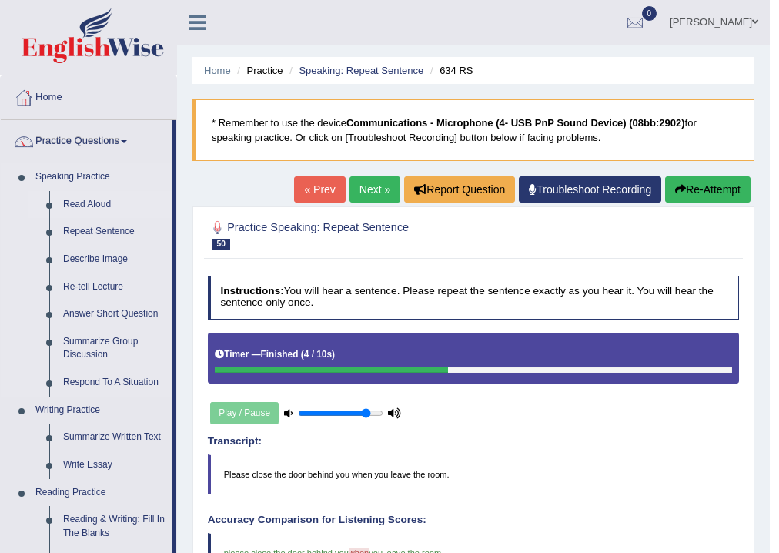
click at [96, 201] on link "Read Aloud" at bounding box center [114, 205] width 116 height 28
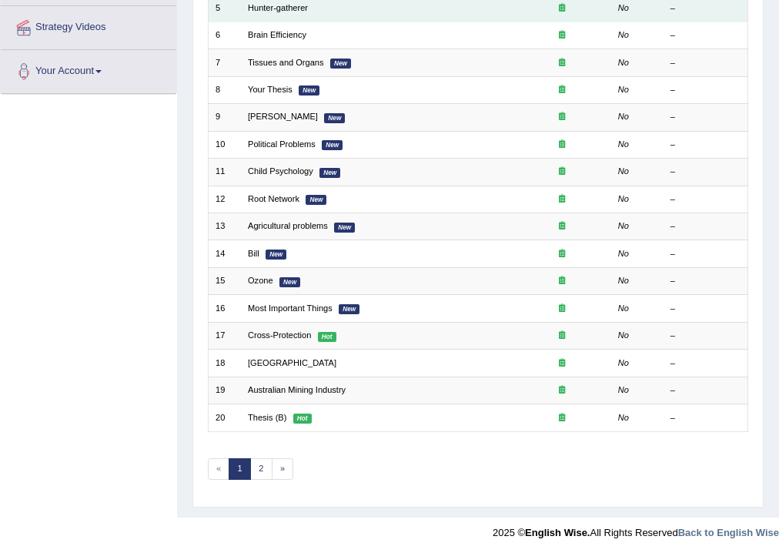
scroll to position [25, 0]
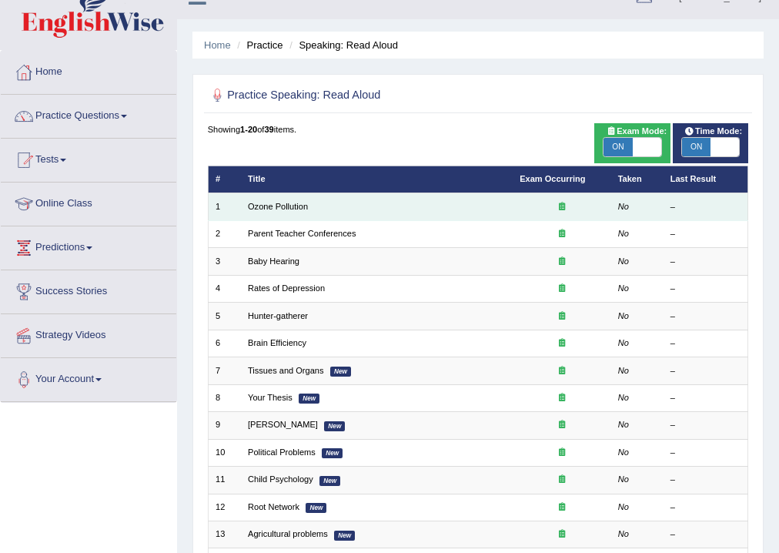
click at [286, 200] on td "Ozone Pollution" at bounding box center [377, 206] width 272 height 27
click at [286, 202] on link "Ozone Pollution" at bounding box center [278, 206] width 60 height 9
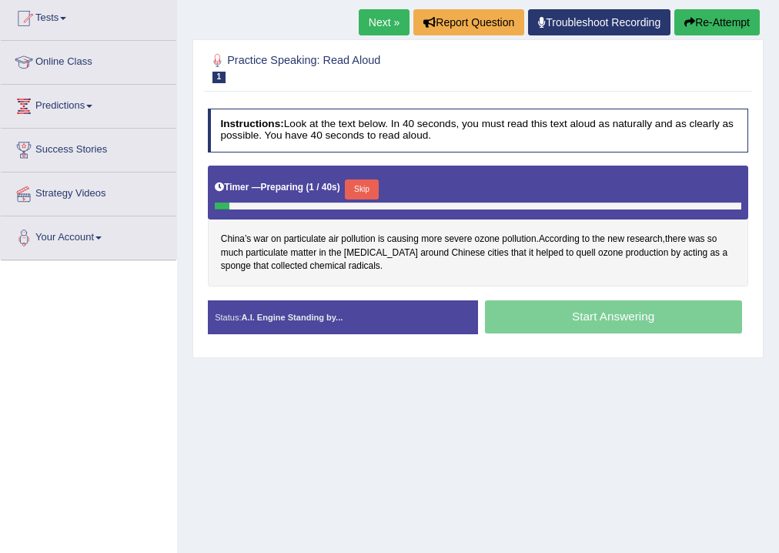
scroll to position [185, 0]
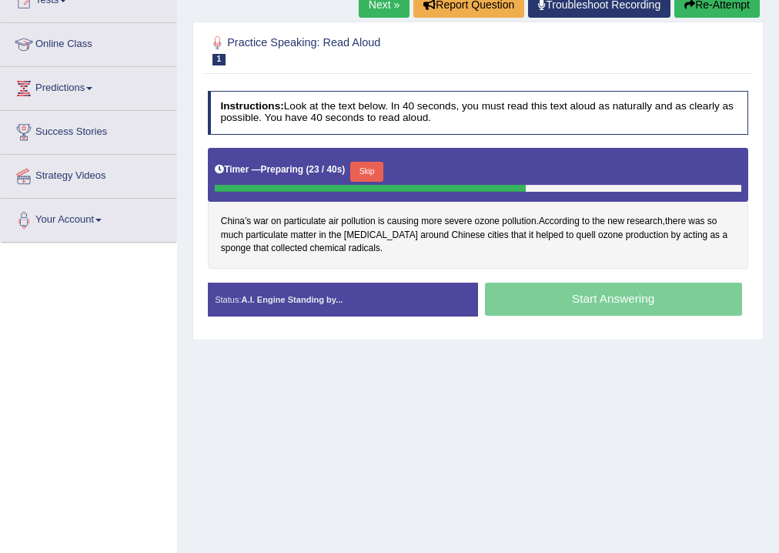
click at [372, 166] on button "Skip" at bounding box center [366, 172] width 33 height 20
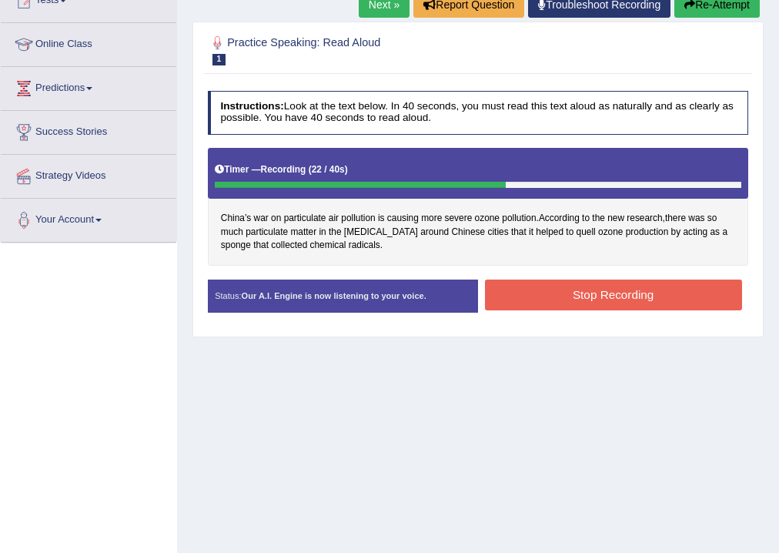
click at [552, 288] on button "Stop Recording" at bounding box center [613, 295] width 257 height 30
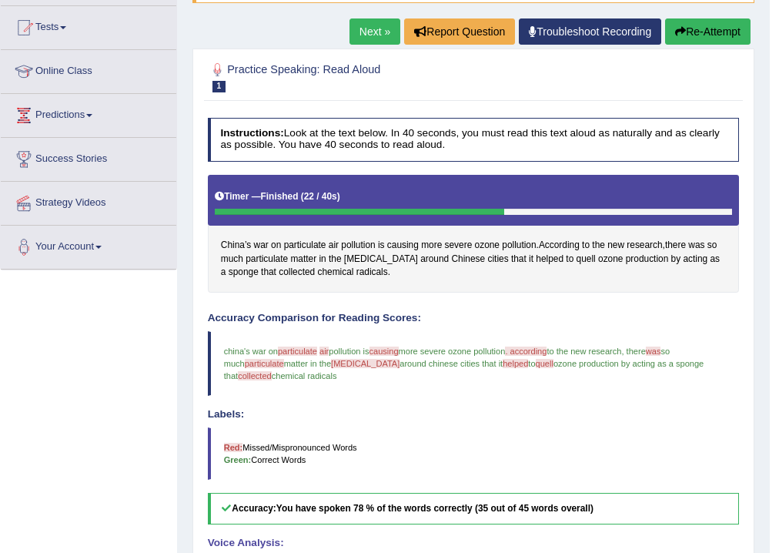
scroll to position [0, 0]
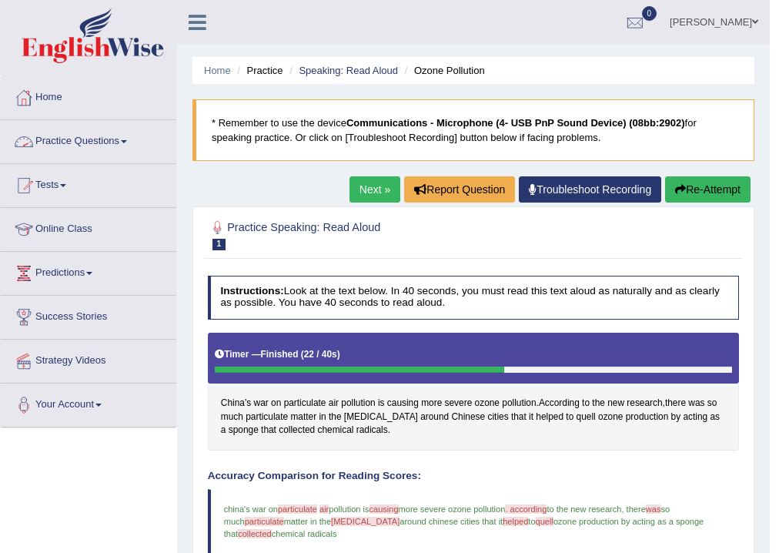
click at [76, 139] on link "Practice Questions" at bounding box center [89, 139] width 176 height 39
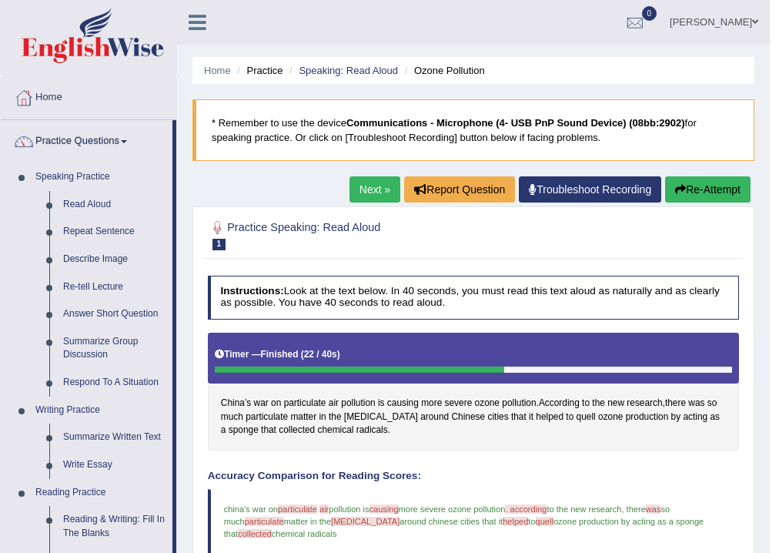
click at [737, 30] on link "[PERSON_NAME]" at bounding box center [714, 20] width 112 height 40
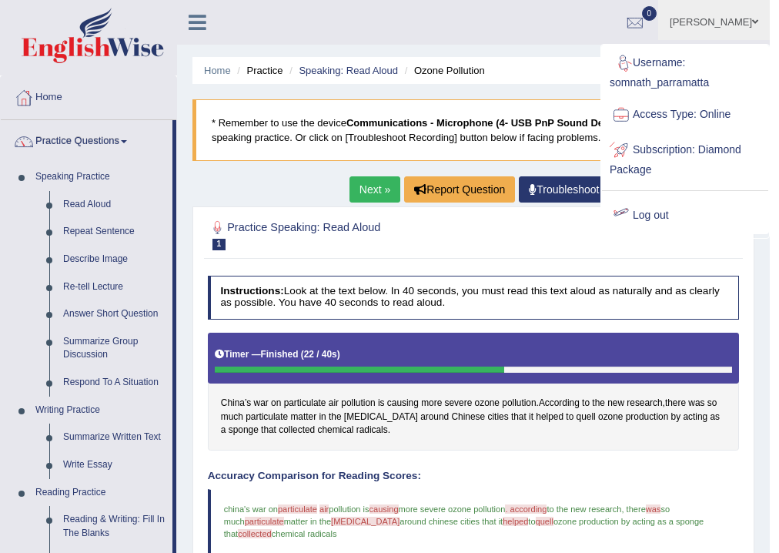
click at [644, 209] on link "Log out" at bounding box center [685, 215] width 166 height 35
